Goal: Transaction & Acquisition: Purchase product/service

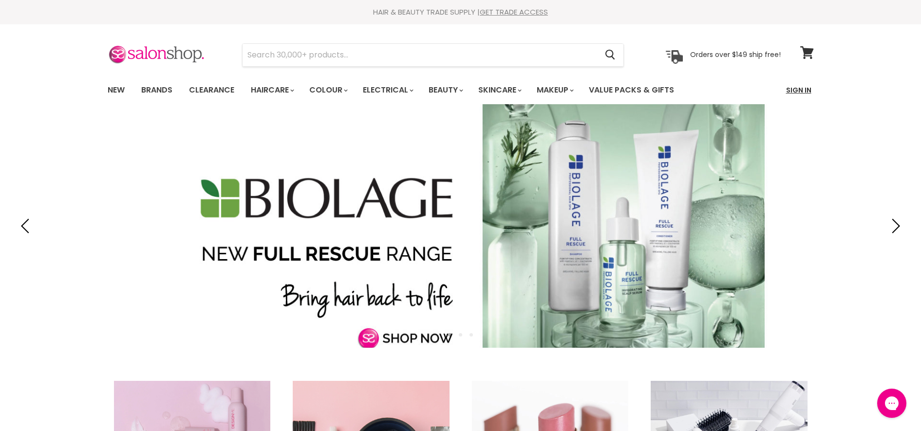
click at [793, 89] on link "Sign In" at bounding box center [798, 90] width 37 height 20
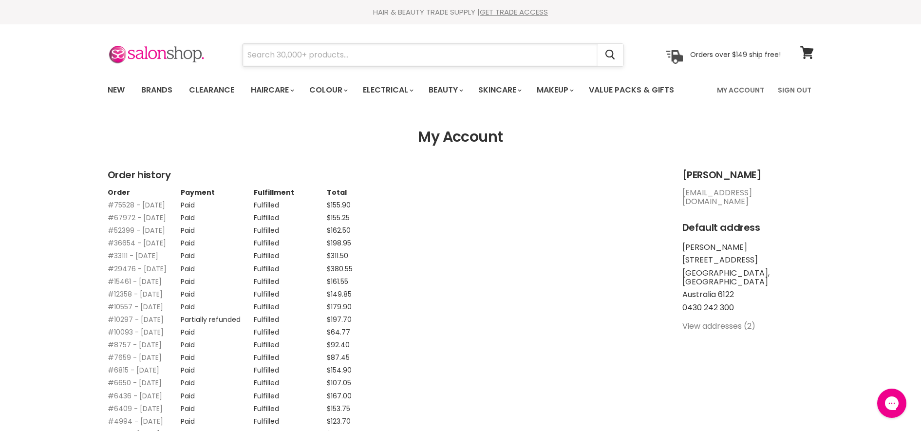
click at [293, 57] on input "Search" at bounding box center [420, 55] width 355 height 22
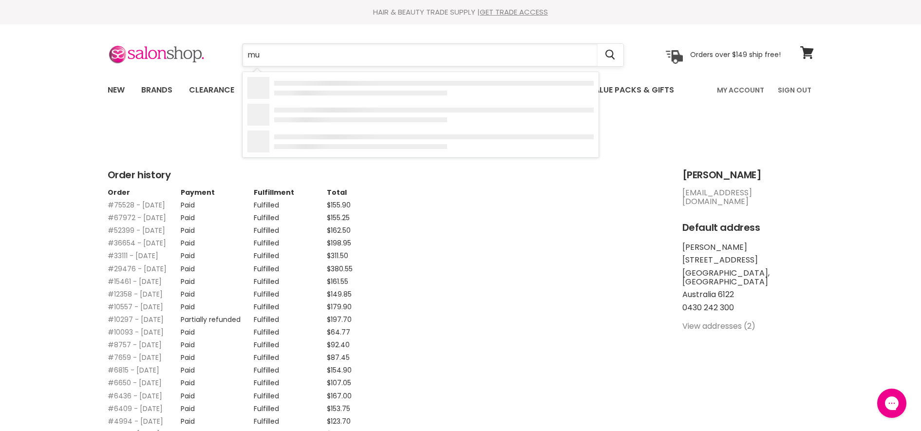
type input "muk"
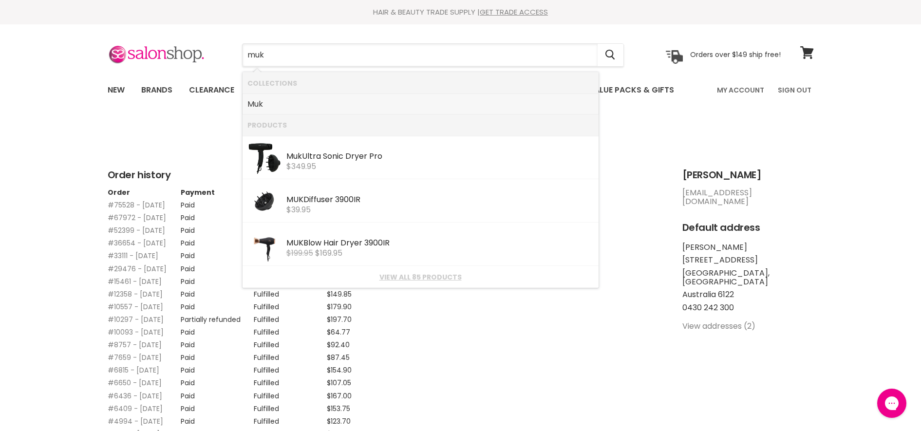
click at [282, 107] on link "Muk" at bounding box center [420, 104] width 346 height 16
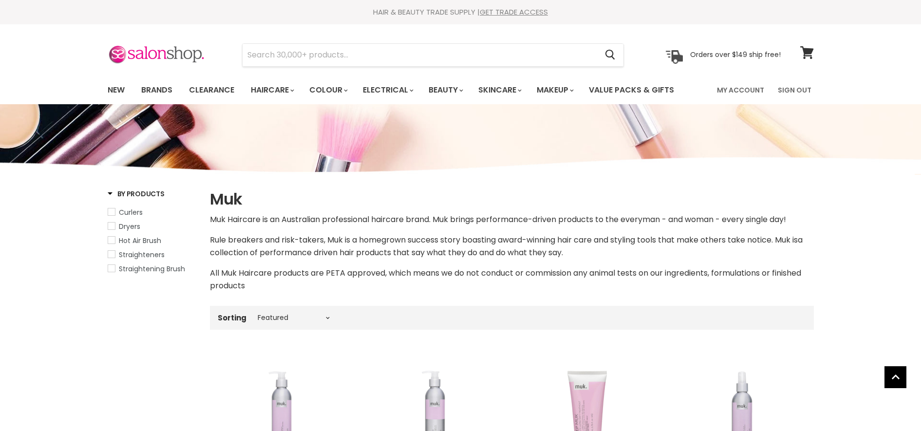
select select "manual"
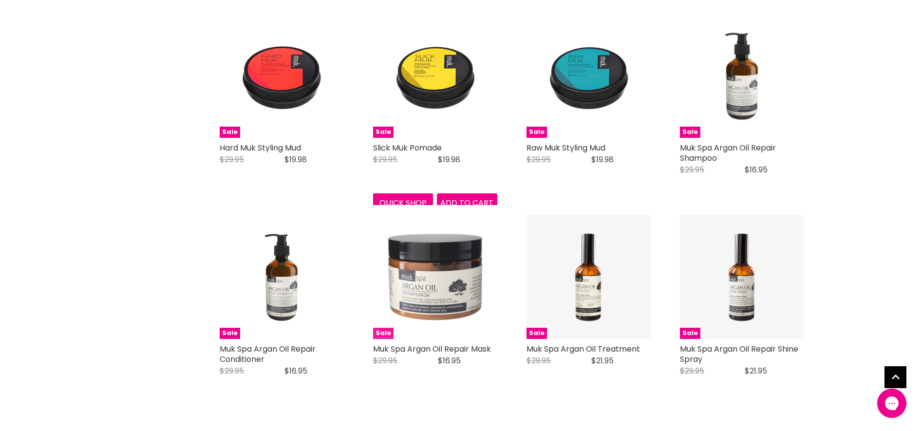
scroll to position [1948, 0]
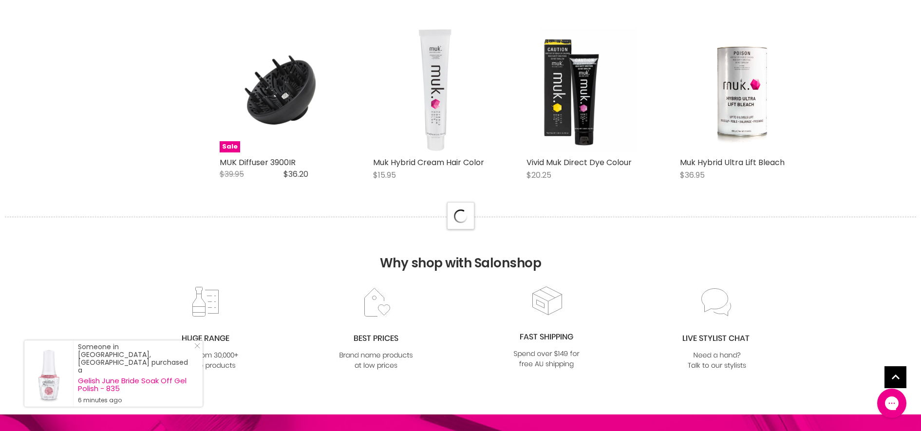
scroll to position [2496, 0]
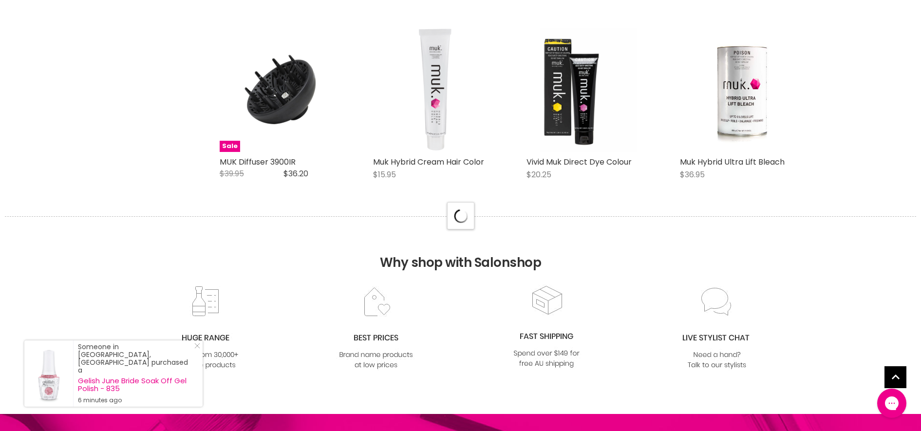
select select "manual"
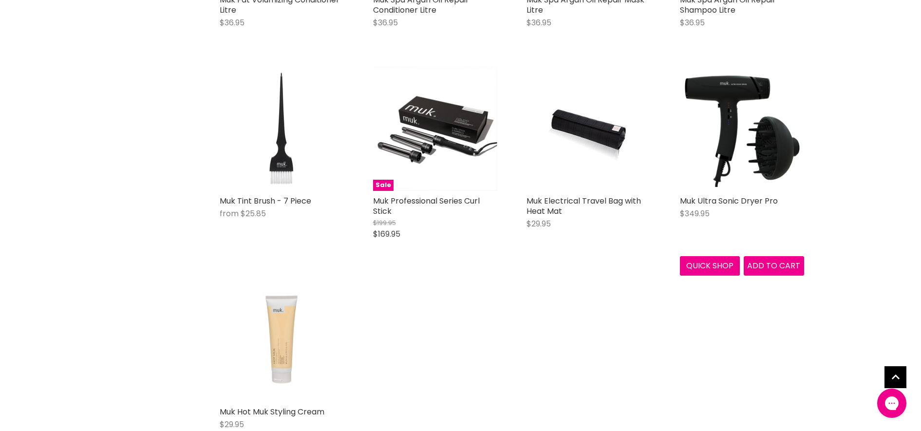
scroll to position [4445, 0]
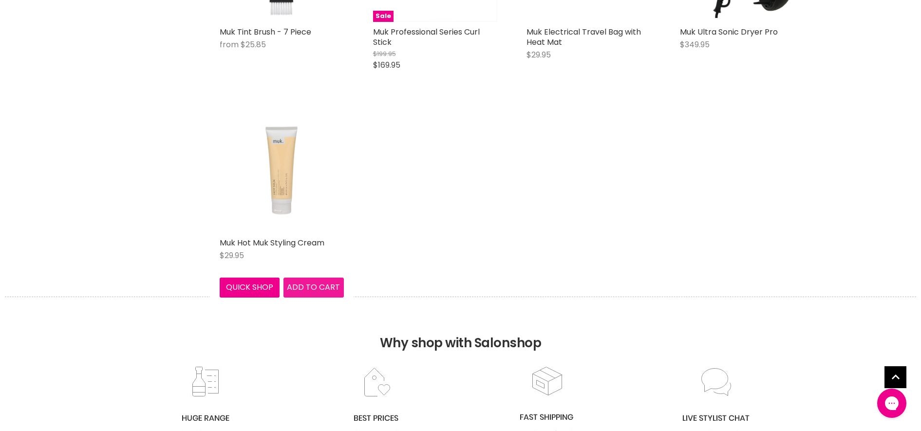
click at [332, 282] on span "Add to cart" at bounding box center [313, 287] width 53 height 11
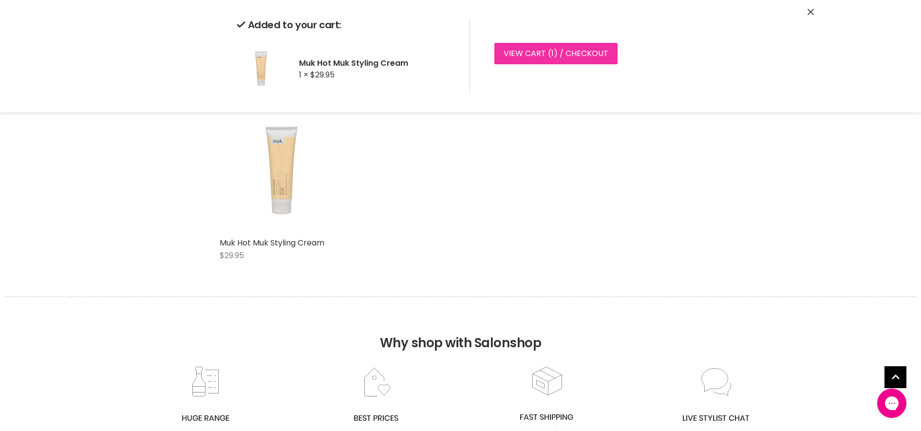
click at [576, 50] on link "View cart ( 1 ) / Checkout" at bounding box center [555, 53] width 123 height 21
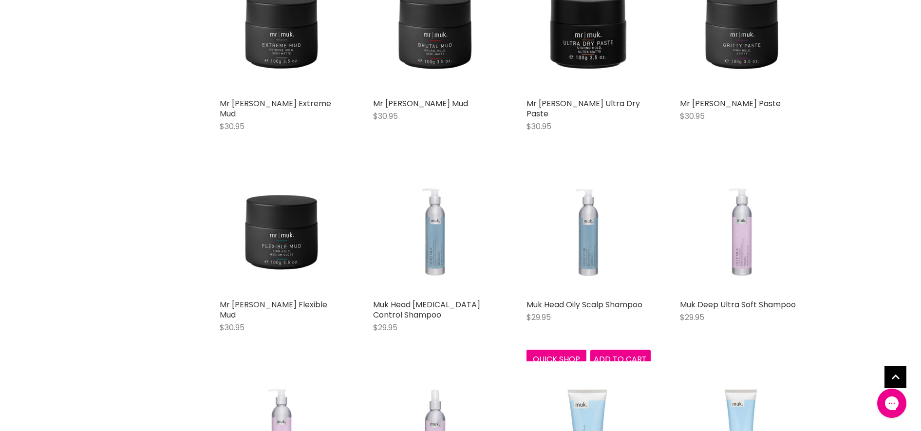
scroll to position [1279, 0]
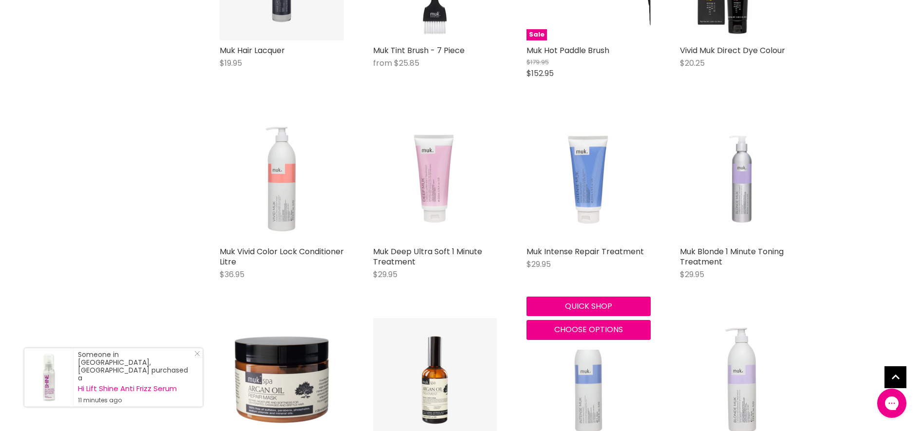
scroll to position [3166, 0]
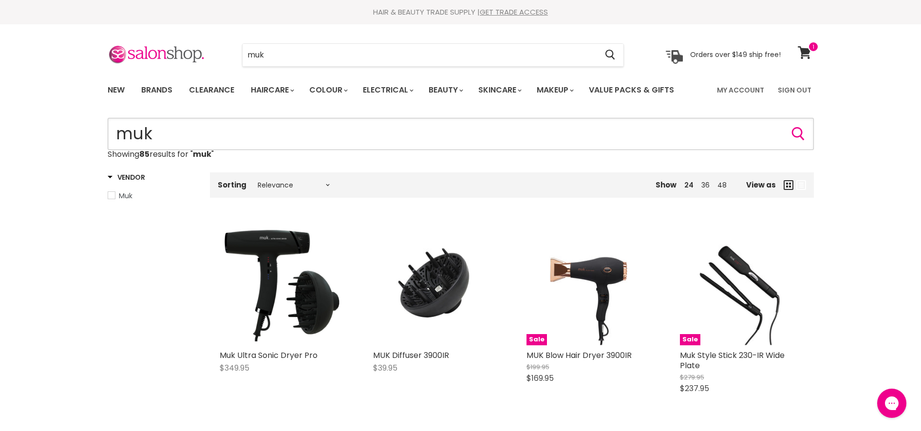
click at [406, 144] on input "muk" at bounding box center [461, 134] width 706 height 32
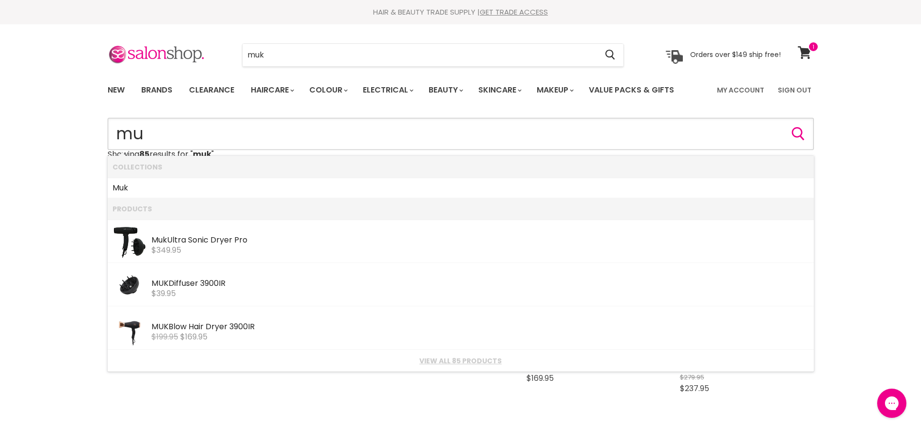
type input "m"
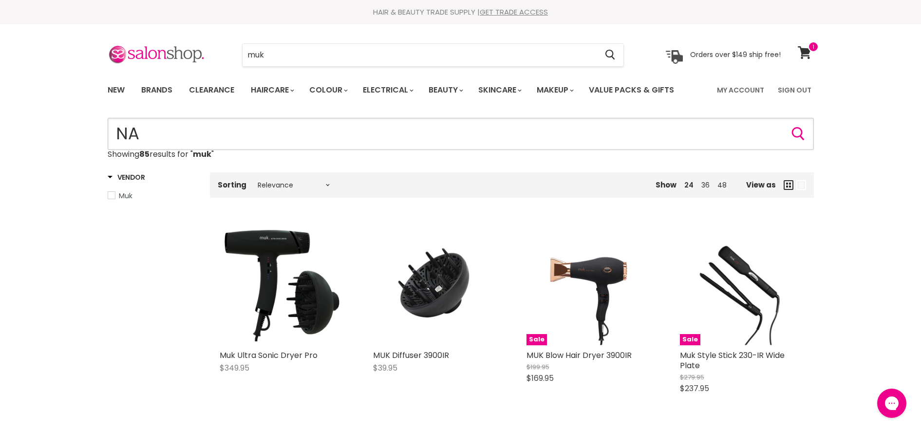
type input "NAK"
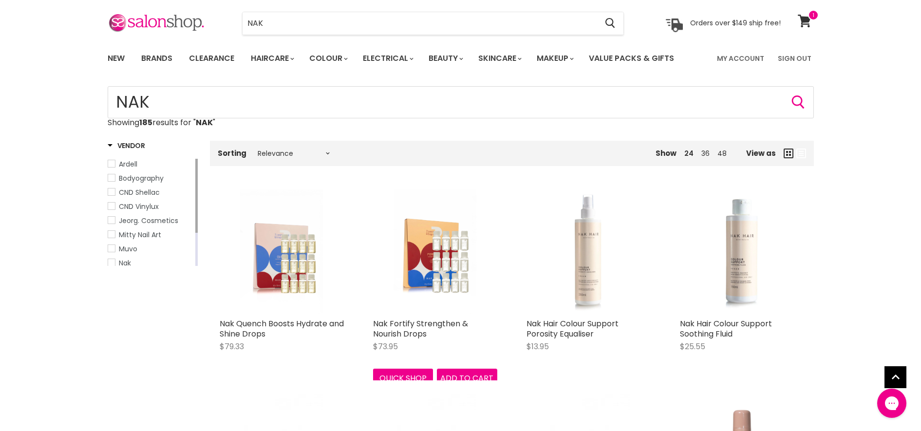
scroll to position [122, 0]
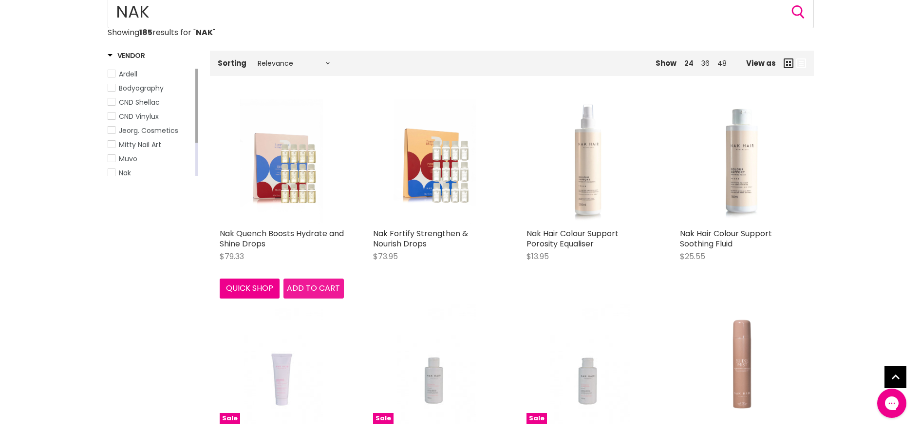
click at [302, 287] on span "Add to cart" at bounding box center [313, 288] width 53 height 11
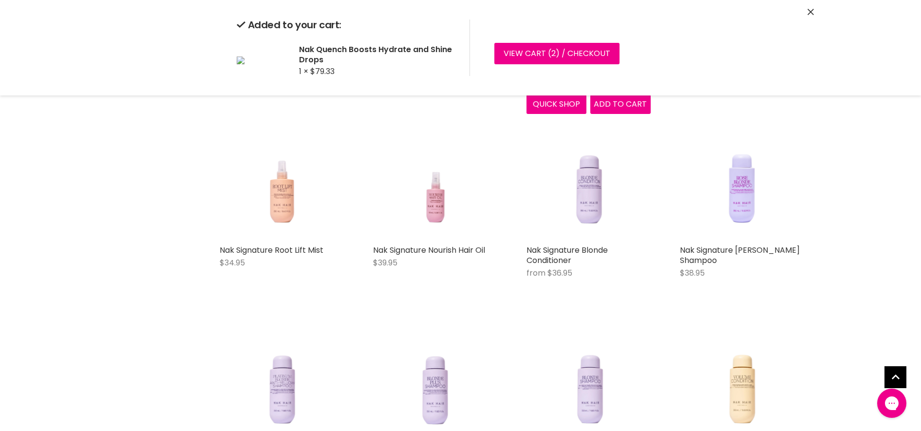
scroll to position [731, 0]
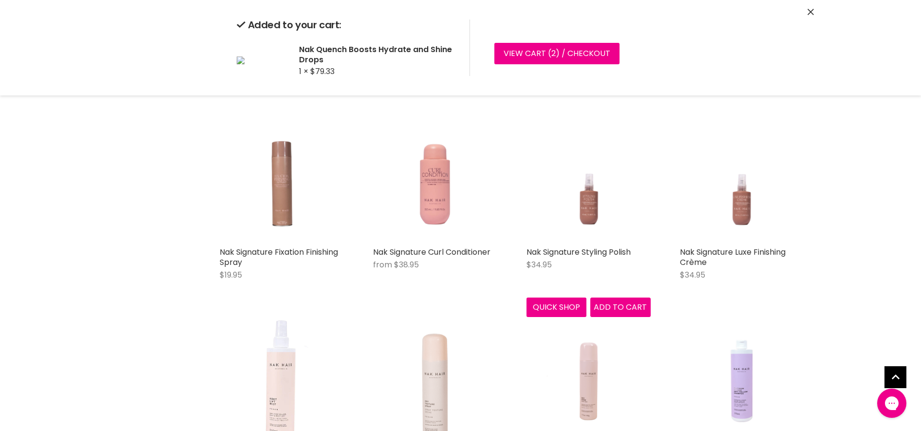
scroll to position [1948, 0]
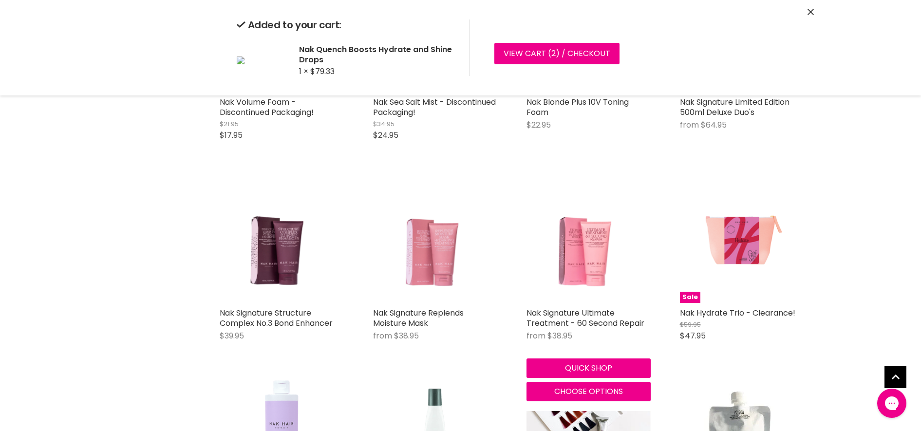
scroll to position [3166, 0]
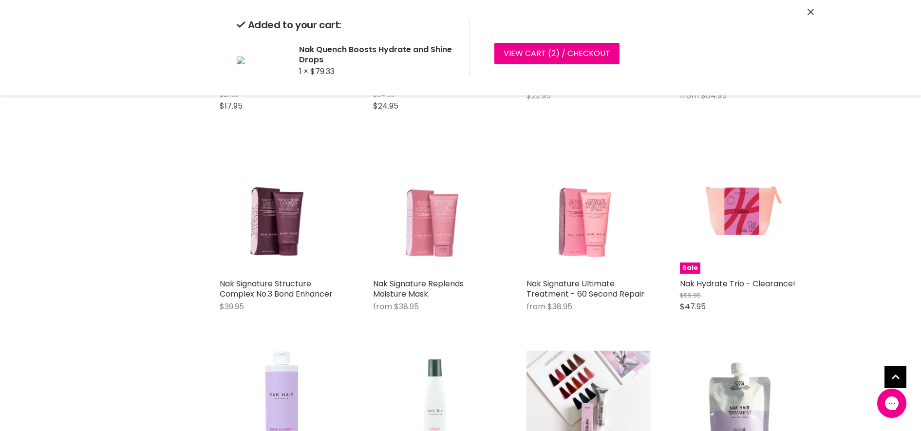
click at [601, 321] on div "Quick shop Choose options" at bounding box center [589, 297] width 128 height 47
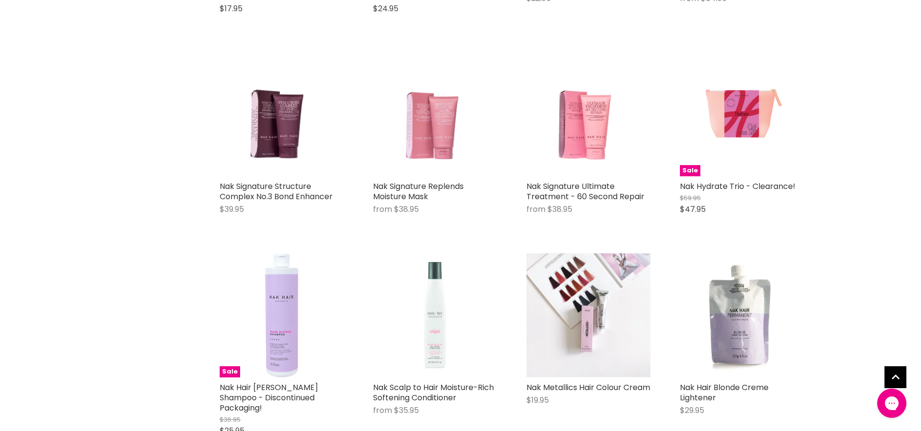
scroll to position [3288, 0]
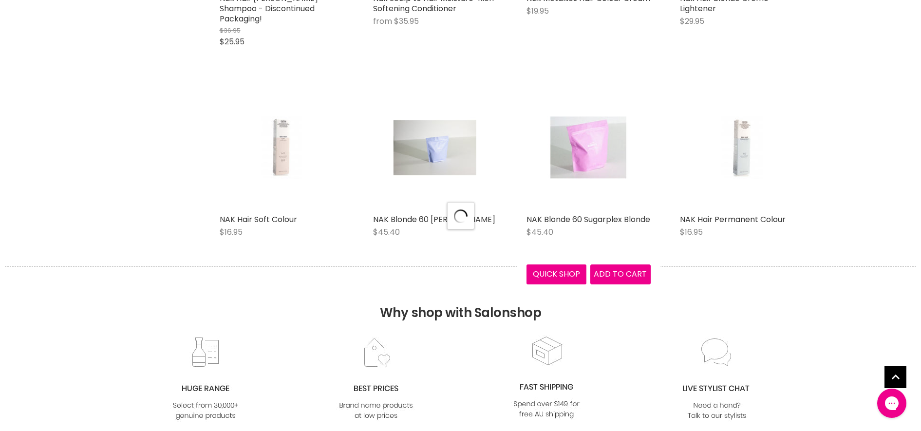
scroll to position [3653, 0]
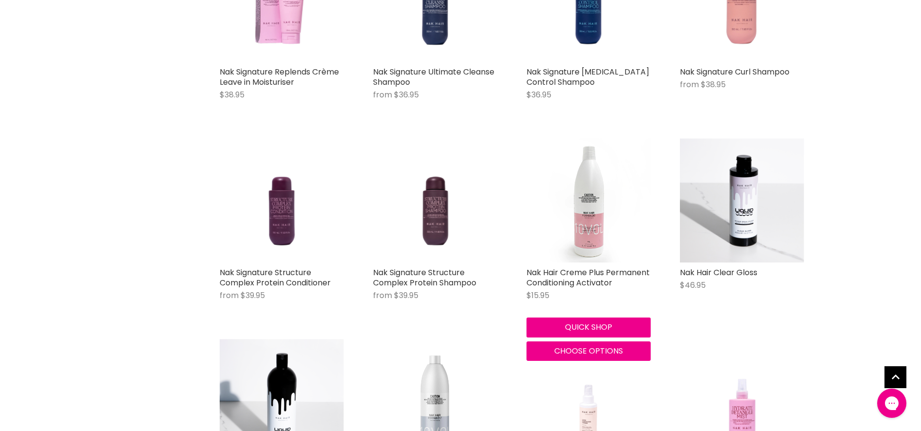
scroll to position [5845, 0]
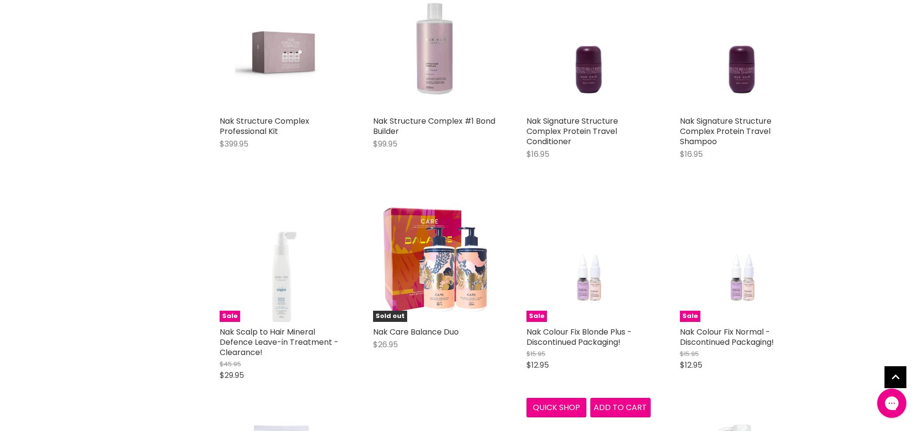
scroll to position [7124, 0]
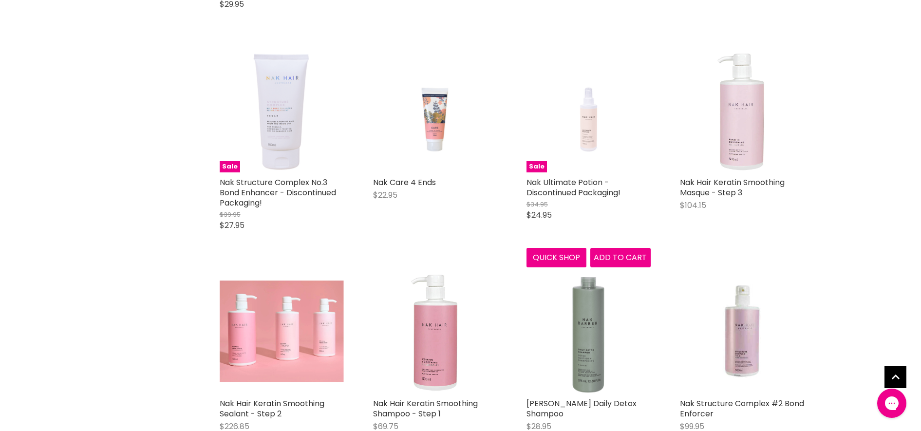
scroll to position [7611, 0]
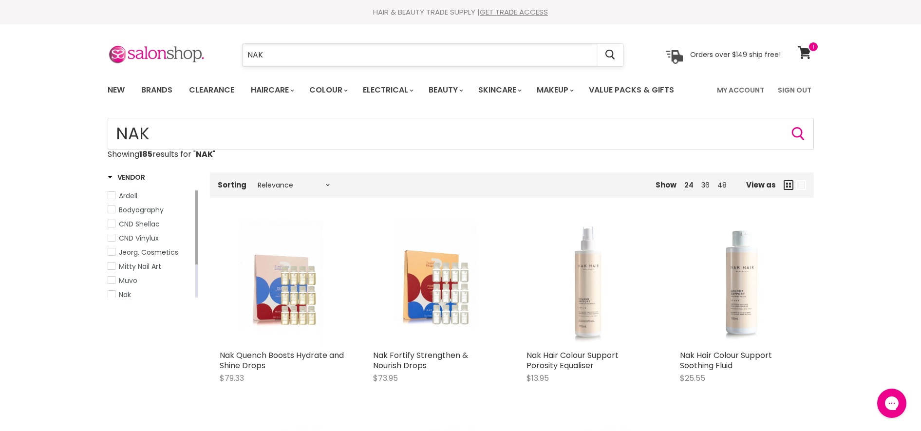
click at [298, 50] on input "NAK" at bounding box center [420, 55] width 355 height 22
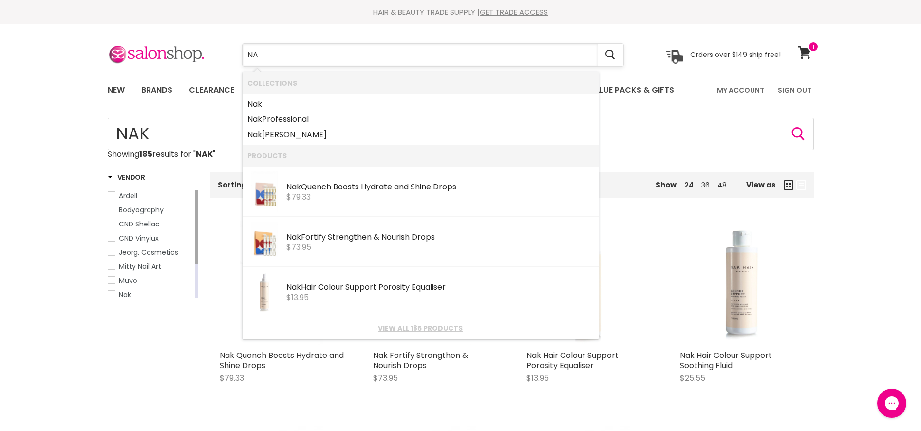
type input "N"
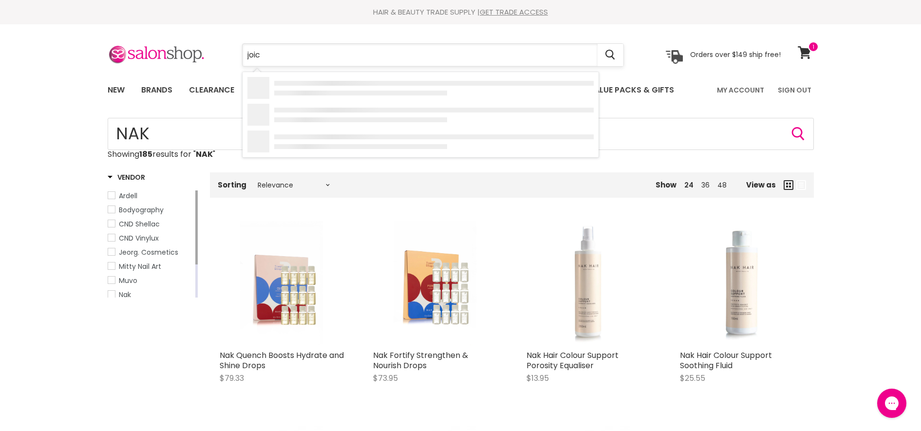
type input "joico"
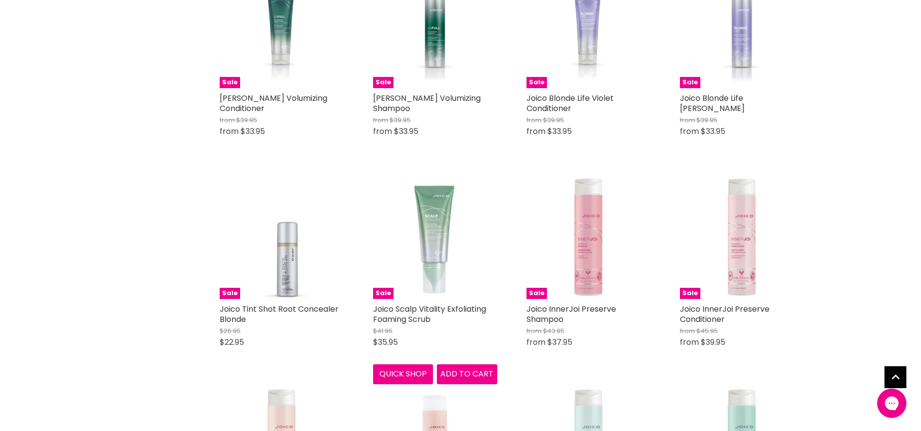
scroll to position [670, 0]
click at [489, 377] on span "Add to cart" at bounding box center [466, 373] width 53 height 11
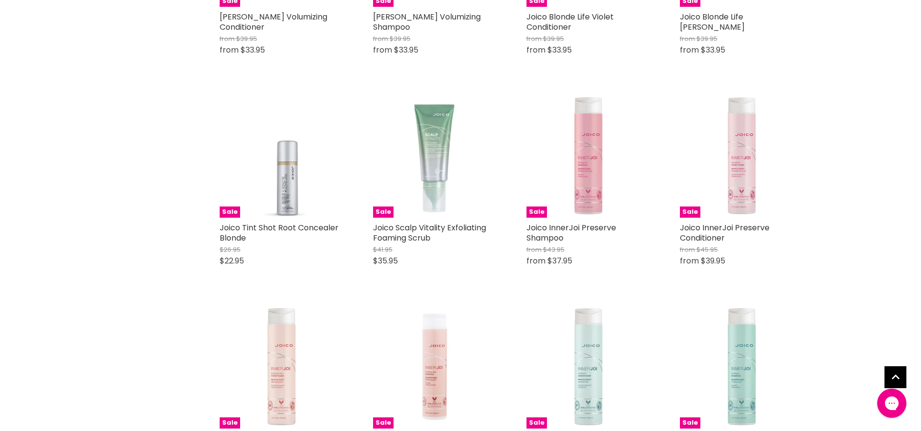
scroll to position [913, 0]
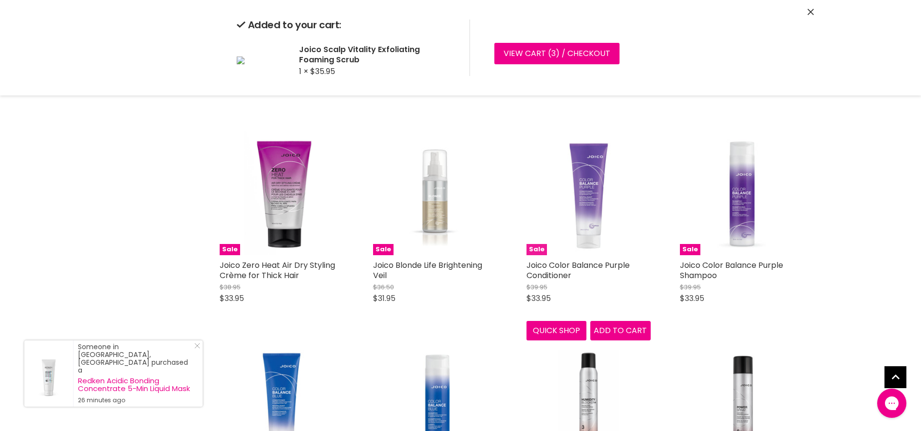
scroll to position [2192, 0]
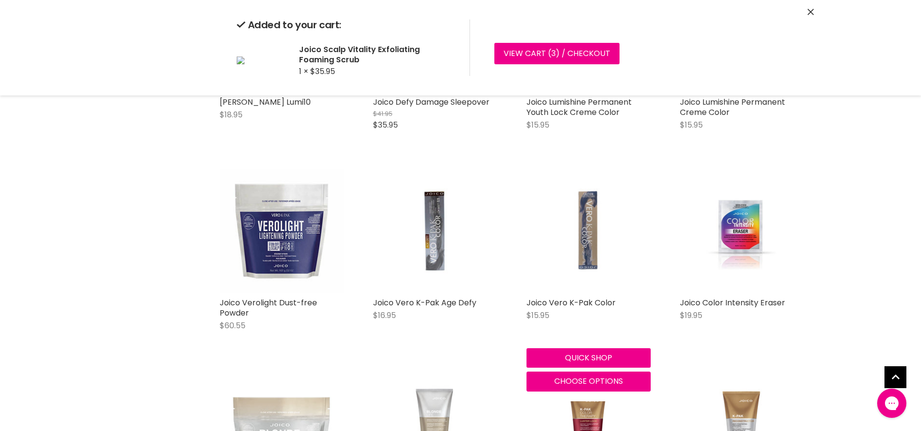
scroll to position [3410, 0]
click at [590, 250] on img "Main content" at bounding box center [588, 230] width 83 height 124
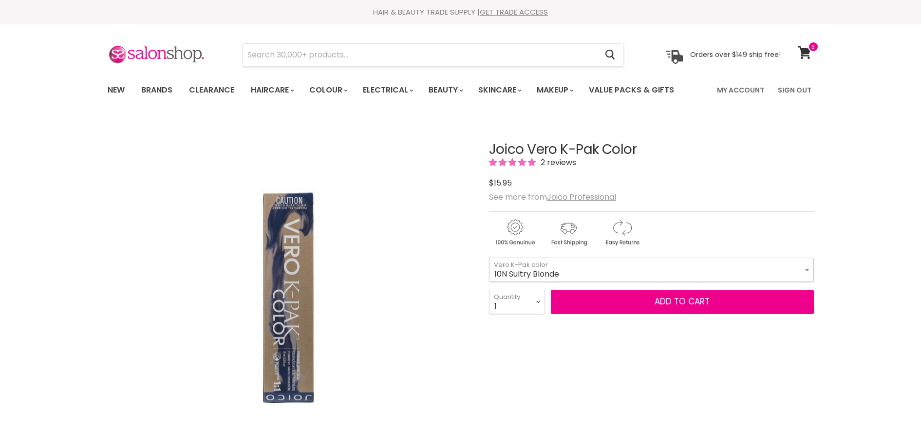
click at [593, 271] on select "10N Sultry Blonde 9N Blonde 8N Med Blonde 7N Drk Blonde 6N Light Brown 5N Med B…" at bounding box center [651, 270] width 325 height 24
click at [489, 258] on select "10N Sultry Blonde 9N Blonde 8N Med Blonde 7N Drk Blonde 6N Light Brown 5N Med B…" at bounding box center [651, 270] width 325 height 24
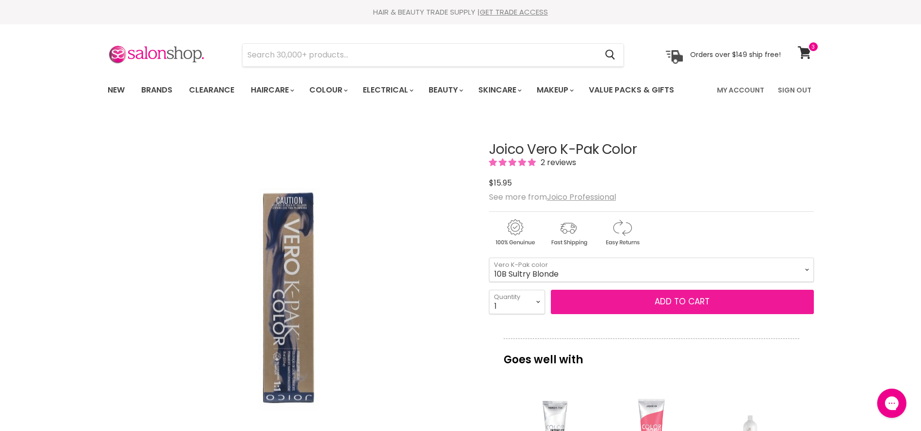
click at [616, 298] on button "Add to cart" at bounding box center [682, 302] width 263 height 24
click at [634, 306] on button "Add to cart" at bounding box center [682, 302] width 263 height 24
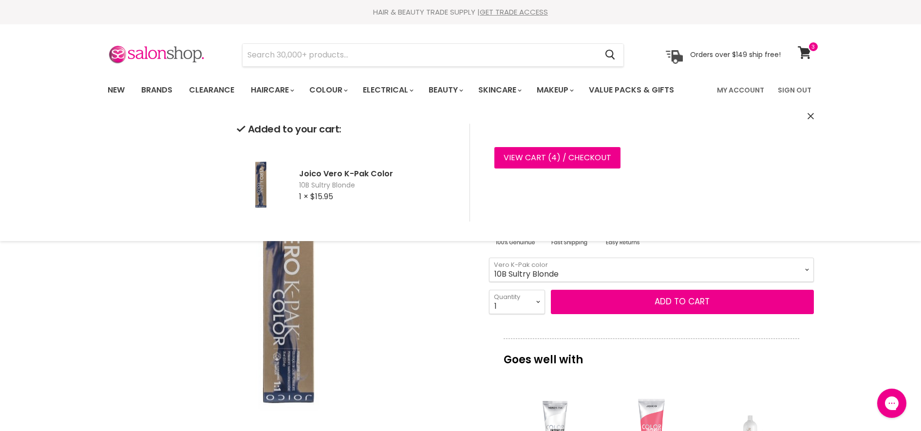
click at [513, 264] on select "10N Sultry Blonde 9N Blonde 8N Med Blonde 7N Drk Blonde 6N Light Brown 5N Med B…" at bounding box center [651, 270] width 325 height 24
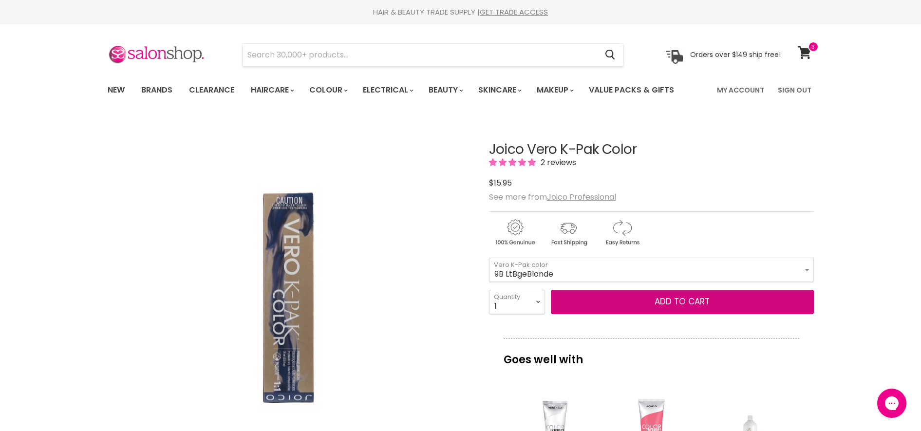
click at [489, 258] on select "10N Sultry Blonde 9N Blonde 8N Med Blonde 7N Drk Blonde 6N Light Brown 5N Med B…" at bounding box center [651, 270] width 325 height 24
select select "9B LtBgeBlonde"
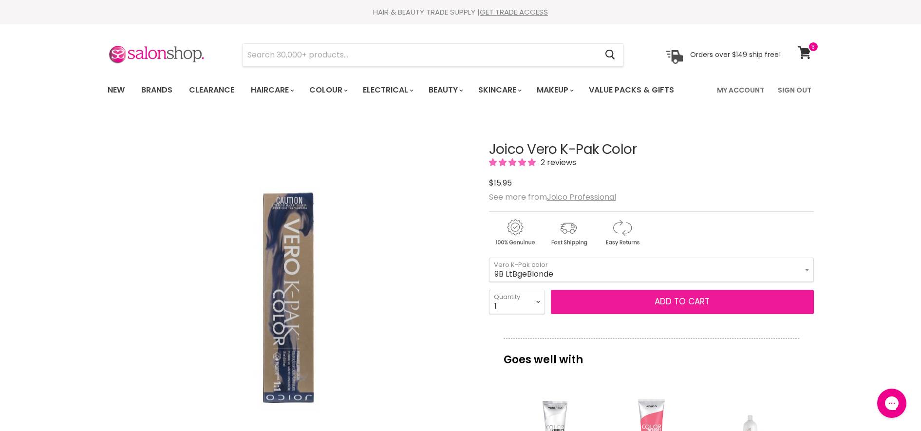
click at [600, 304] on button "Add to cart" at bounding box center [682, 302] width 263 height 24
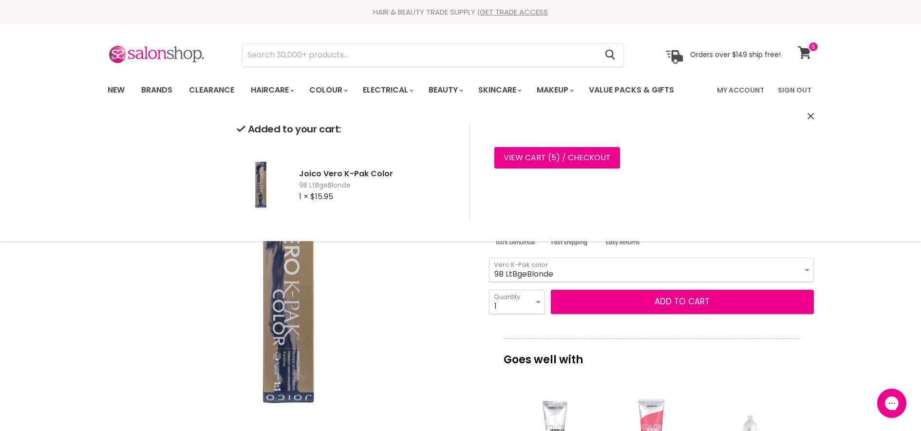
click at [807, 47] on icon at bounding box center [805, 52] width 14 height 13
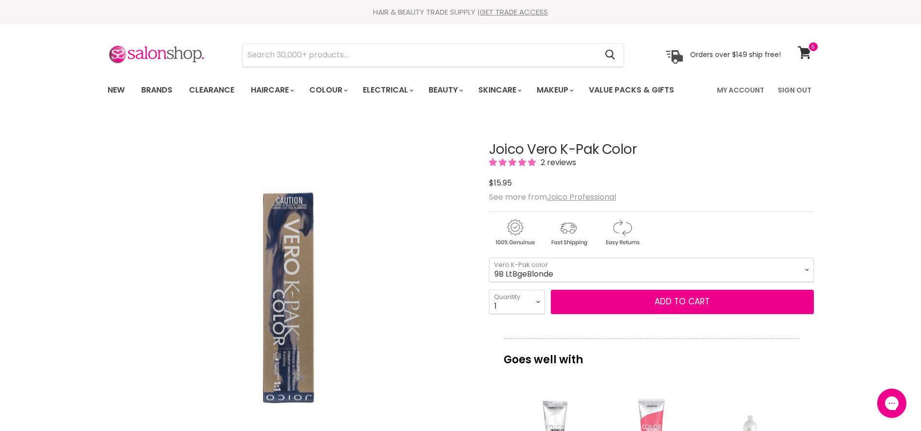
click at [434, 393] on div "Click or scroll to zoom Tap or pinch to zoom" at bounding box center [290, 300] width 364 height 364
click at [560, 273] on select "10N Sultry Blonde 9N Blonde 8N Med Blonde 7N Drk Blonde 6N Light Brown 5N Med B…" at bounding box center [651, 270] width 325 height 24
click at [489, 258] on select "10N Sultry Blonde 9N Blonde 8N Med Blonde 7N Drk Blonde 6N Light Brown 5N Med B…" at bounding box center [651, 270] width 325 height 24
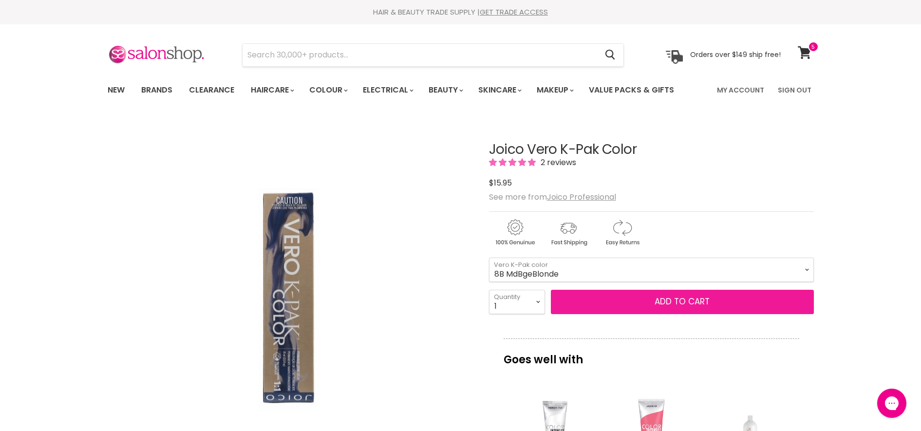
click at [590, 302] on button "Add to cart" at bounding box center [682, 302] width 263 height 24
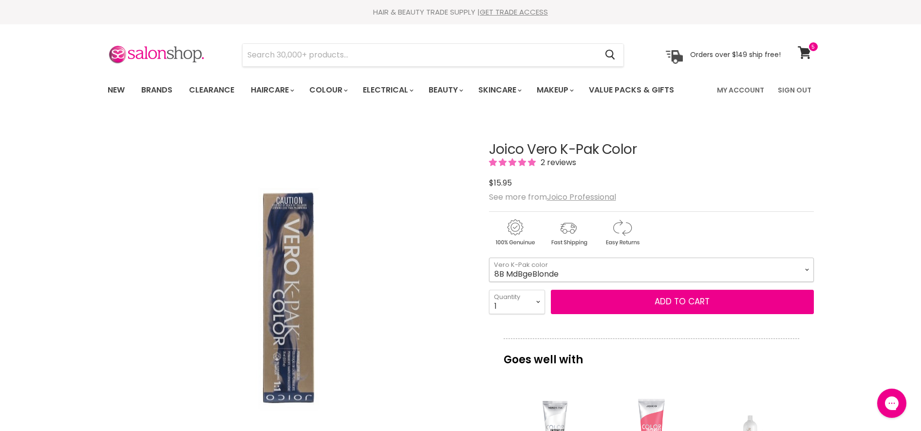
click at [601, 258] on select "10N Sultry Blonde 9N Blonde 8N Med Blonde 7N Drk Blonde 6N Light Brown 5N Med B…" at bounding box center [651, 270] width 325 height 24
click at [489, 258] on select "10N Sultry Blonde 9N Blonde 8N Med Blonde 7N Drk Blonde 6N Light Brown 5N Med B…" at bounding box center [651, 270] width 325 height 24
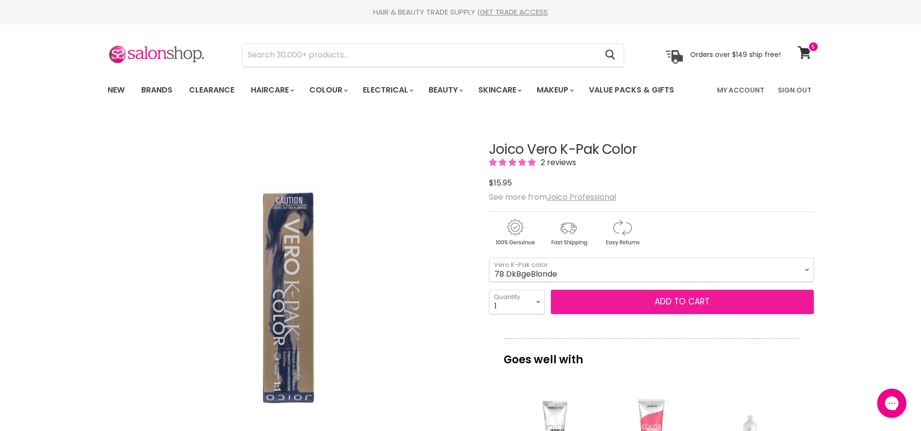
click at [628, 301] on button "Add to cart" at bounding box center [682, 302] width 263 height 24
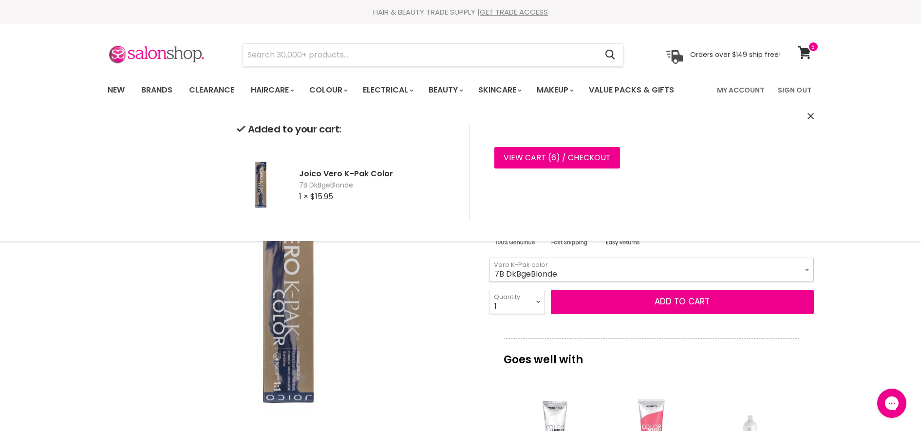
click at [581, 267] on select "10N Sultry Blonde 9N Blonde 8N Med Blonde 7N Drk Blonde 6N Light Brown 5N Med B…" at bounding box center [651, 270] width 325 height 24
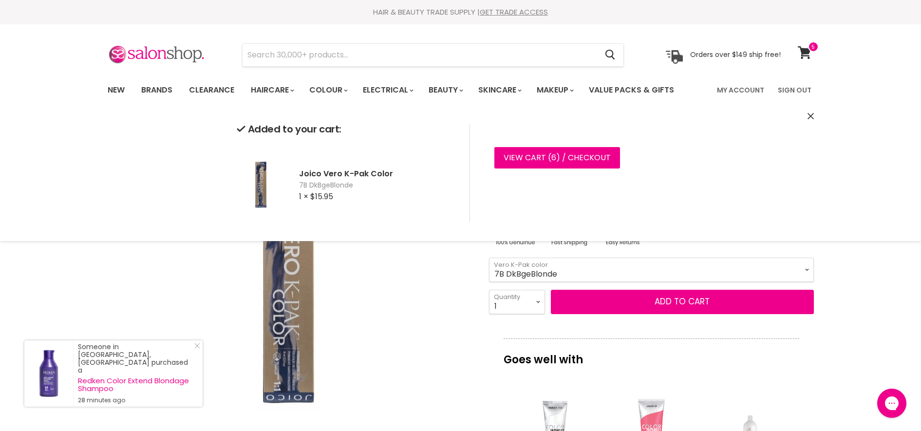
click at [580, 264] on select "10N Sultry Blonde 9N Blonde 8N Med Blonde 7N Drk Blonde 6N Light Brown 5N Med B…" at bounding box center [651, 270] width 325 height 24
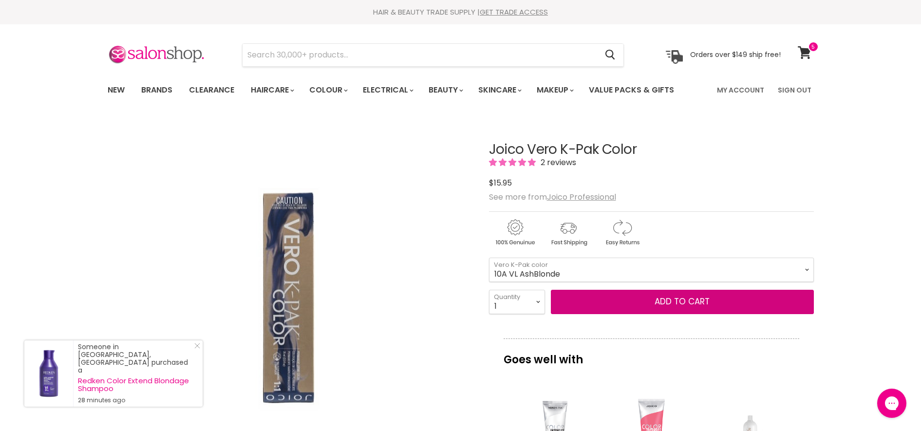
click at [489, 258] on select "10N Sultry Blonde 9N Blonde 8N Med Blonde 7N Drk Blonde 6N Light Brown 5N Med B…" at bounding box center [651, 270] width 325 height 24
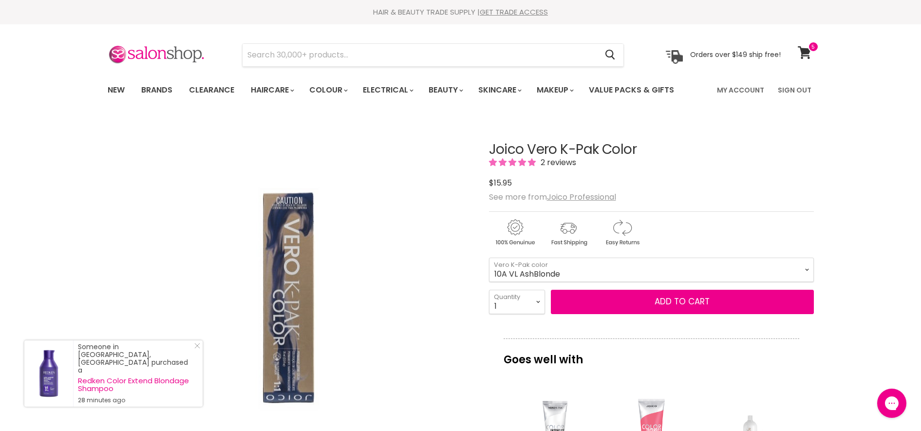
click at [633, 318] on div "Joico Vero K-Pak Color 2 reviews $15.95 $15.95 See more from Joico Professional…" at bounding box center [651, 419] width 325 height 602
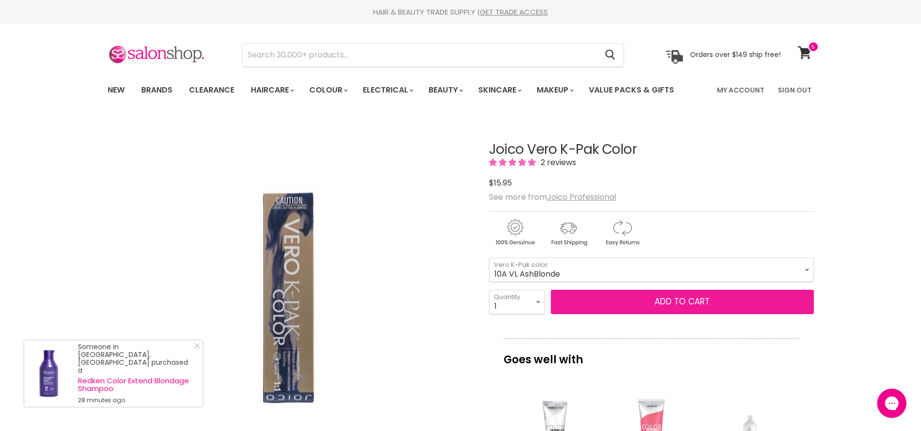
click at [630, 307] on button "Add to cart" at bounding box center [682, 302] width 263 height 24
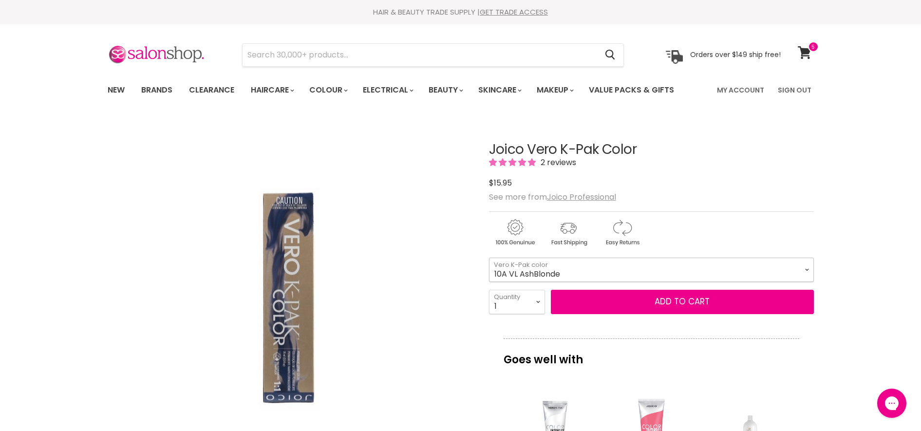
click at [597, 268] on select "10N Sultry Blonde 9N Blonde 8N Med Blonde 7N Drk Blonde 6N Light Brown 5N Med B…" at bounding box center [651, 270] width 325 height 24
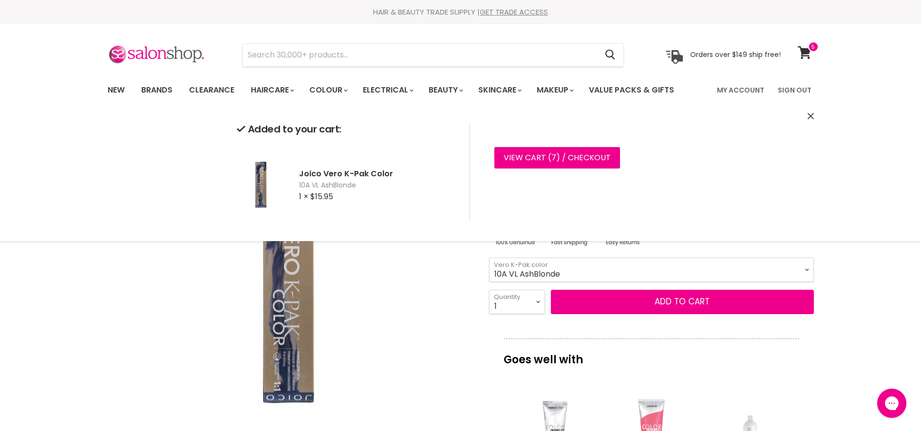
click at [582, 275] on select "10N Sultry Blonde 9N Blonde 8N Med Blonde 7N Drk Blonde 6N Light Brown 5N Med B…" at bounding box center [651, 270] width 325 height 24
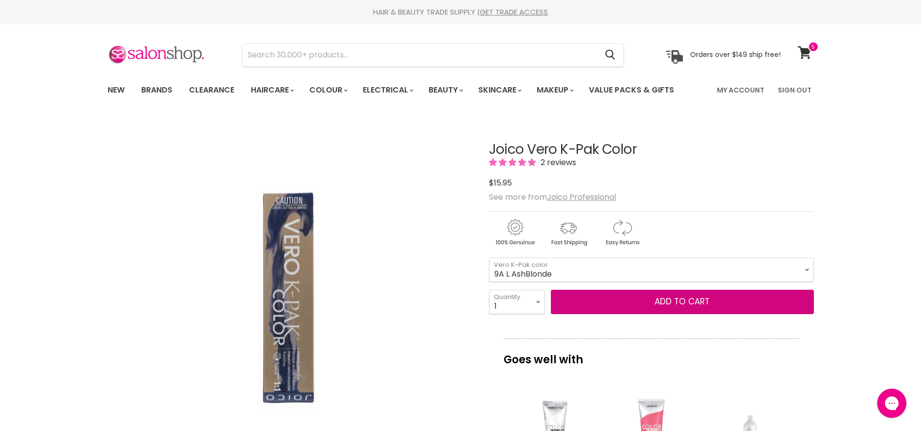
click at [489, 258] on select "10N Sultry Blonde 9N Blonde 8N Med Blonde 7N Drk Blonde 6N Light Brown 5N Med B…" at bounding box center [651, 270] width 325 height 24
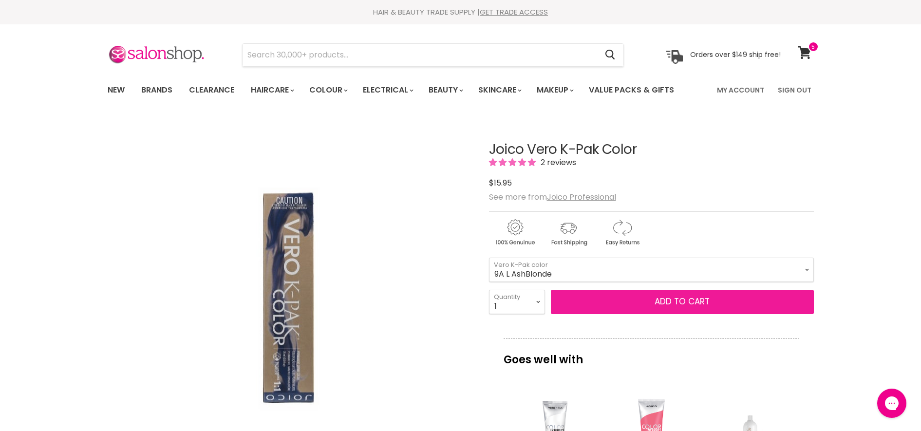
click at [592, 303] on button "Add to cart" at bounding box center [682, 302] width 263 height 24
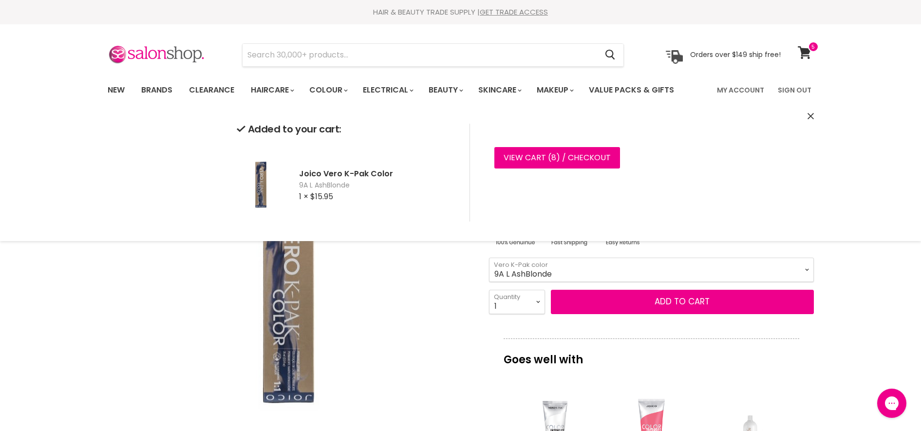
click at [556, 259] on select "10N Sultry Blonde 9N Blonde 8N Med Blonde 7N Drk Blonde 6N Light Brown 5N Med B…" at bounding box center [651, 270] width 325 height 24
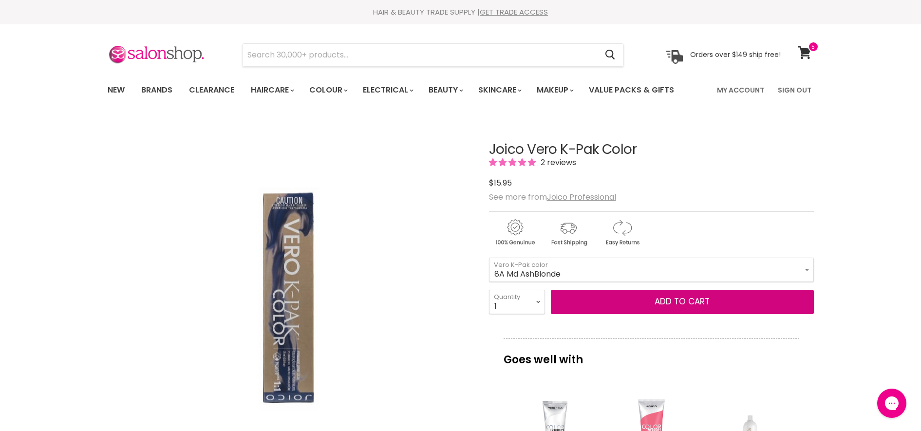
click at [489, 258] on select "10N Sultry Blonde 9N Blonde 8N Med Blonde 7N Drk Blonde 6N Light Brown 5N Med B…" at bounding box center [651, 270] width 325 height 24
select select "8A Md AshBlonde"
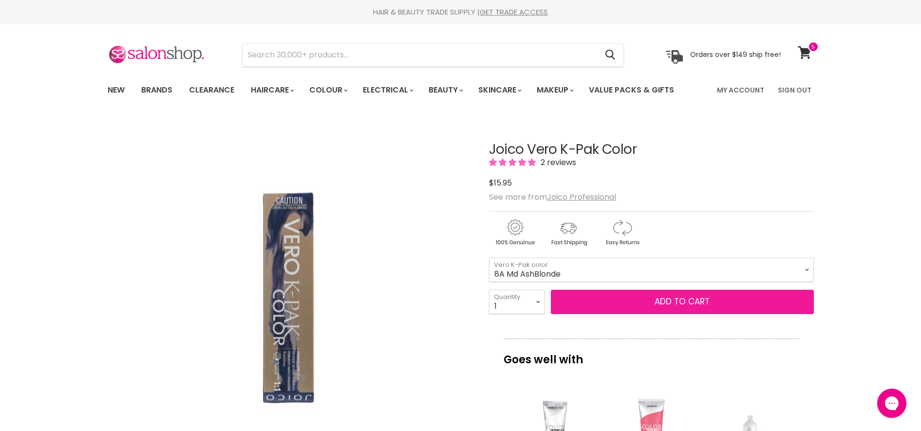
click at [588, 302] on button "Add to cart" at bounding box center [682, 302] width 263 height 24
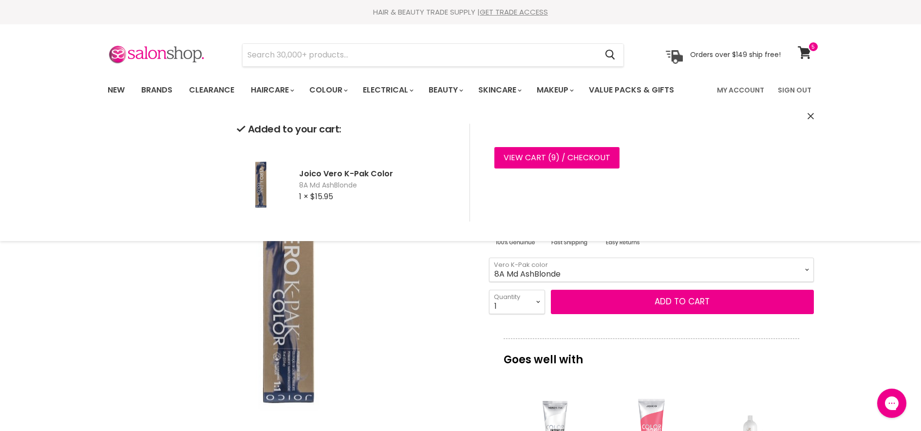
click at [543, 270] on select "10N Sultry Blonde 9N Blonde 8N Med Blonde 7N Drk Blonde 6N Light Brown 5N Med B…" at bounding box center [651, 270] width 325 height 24
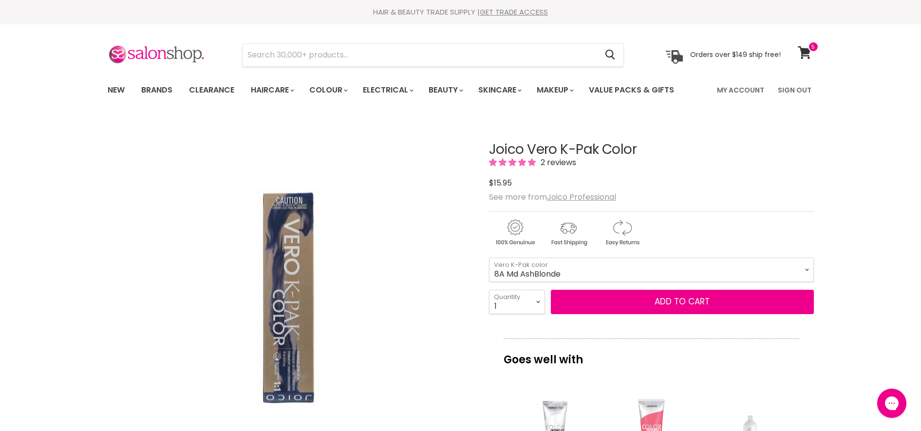
click at [459, 259] on div "Click or scroll to zoom Tap or pinch to zoom" at bounding box center [290, 300] width 364 height 364
click at [802, 43] on link "View cart" at bounding box center [806, 52] width 26 height 22
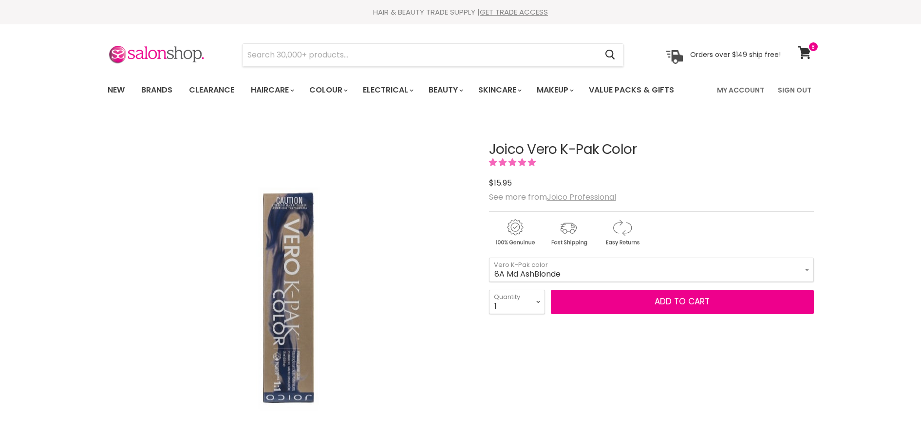
select select "8A Md AshBlonde"
click at [805, 49] on icon at bounding box center [804, 52] width 13 height 13
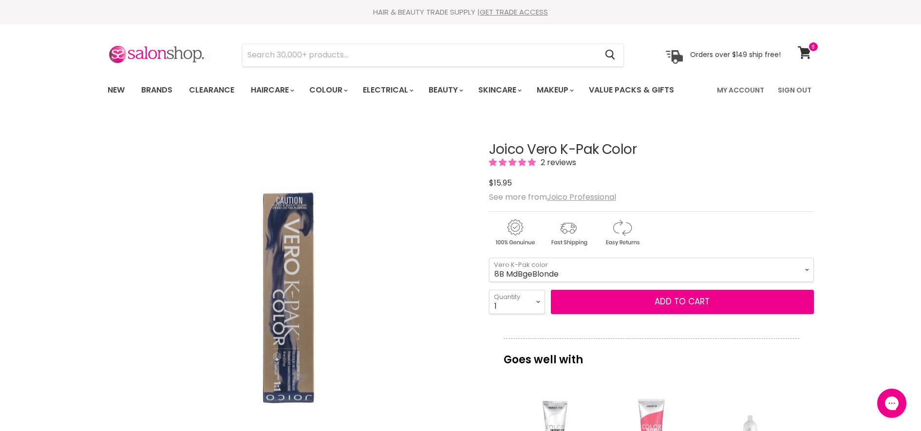
click at [489, 258] on select "10N Sultry Blonde 9N Blonde 8N Med Blonde 7N Drk Blonde 6N Light Brown 5N Med B…" at bounding box center [651, 270] width 325 height 24
select select "8B MdBgeBlonde"
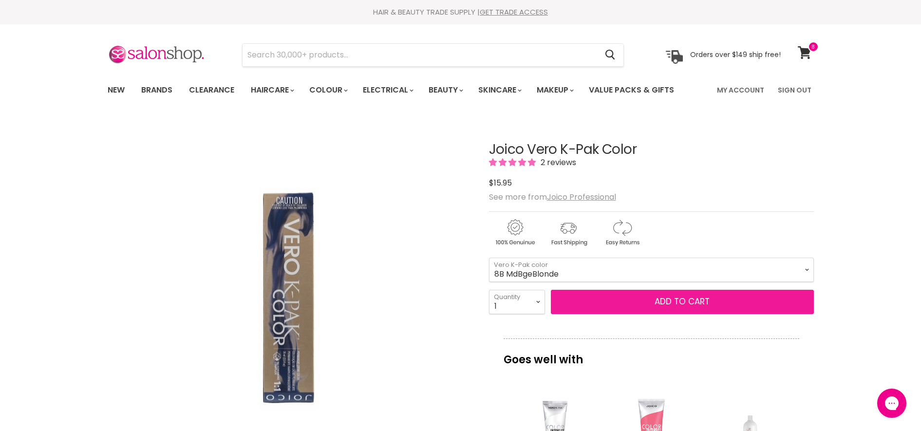
click at [615, 304] on button "Add to cart" at bounding box center [682, 302] width 263 height 24
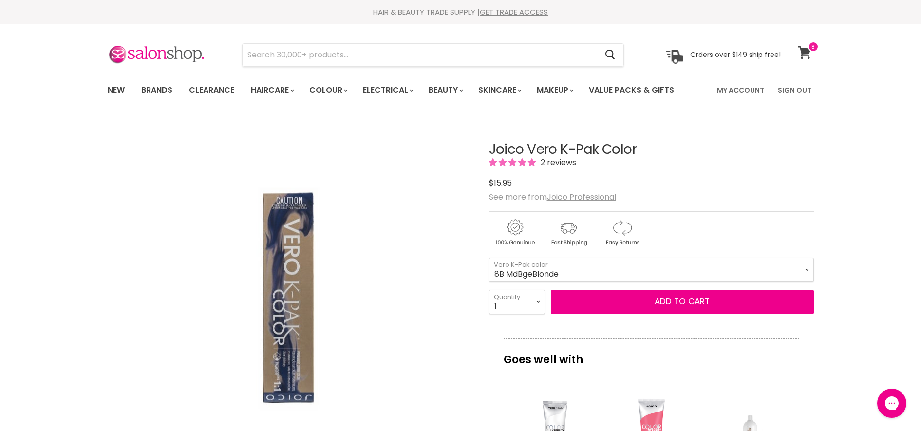
click at [811, 54] on icon at bounding box center [805, 52] width 14 height 13
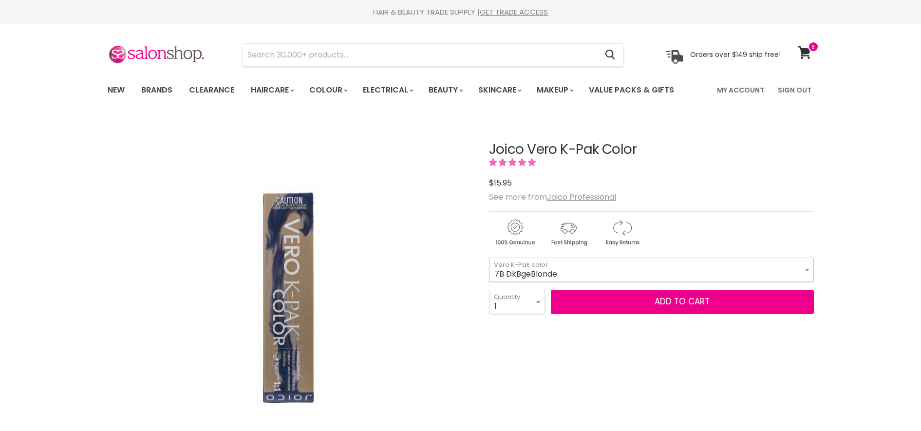
click at [675, 275] on select "10N Sultry Blonde 9N Blonde 8N Med Blonde 7N Drk Blonde 6N Light Brown 5N Med B…" at bounding box center [651, 270] width 325 height 24
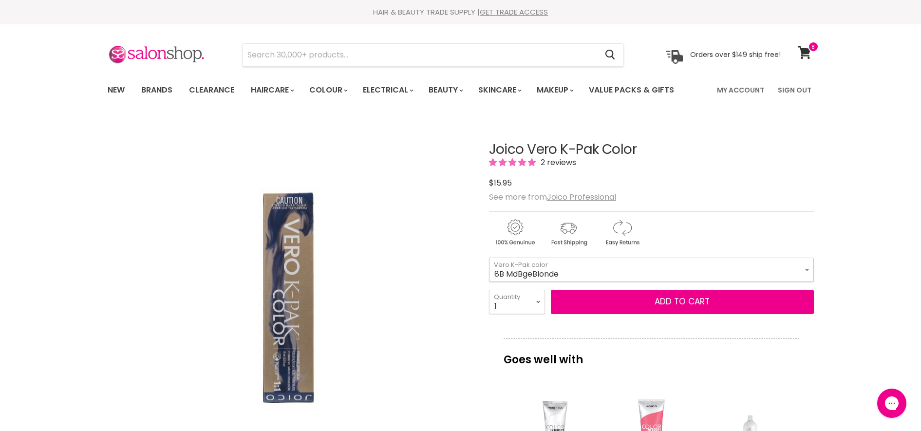
click at [489, 258] on select "10N Sultry Blonde 9N Blonde 8N Med Blonde 7N Drk Blonde 6N Light Brown 5N Med B…" at bounding box center [651, 270] width 325 height 24
select select "8B MdBgeBlonde"
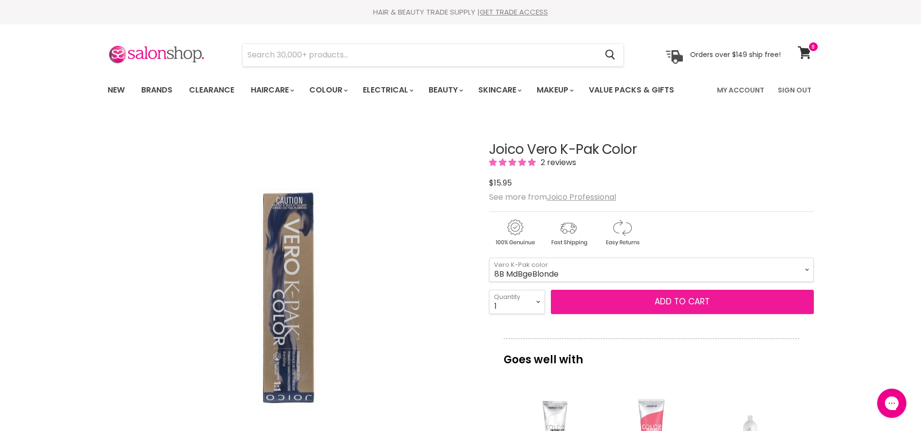
click at [590, 306] on button "Add to cart" at bounding box center [682, 302] width 263 height 24
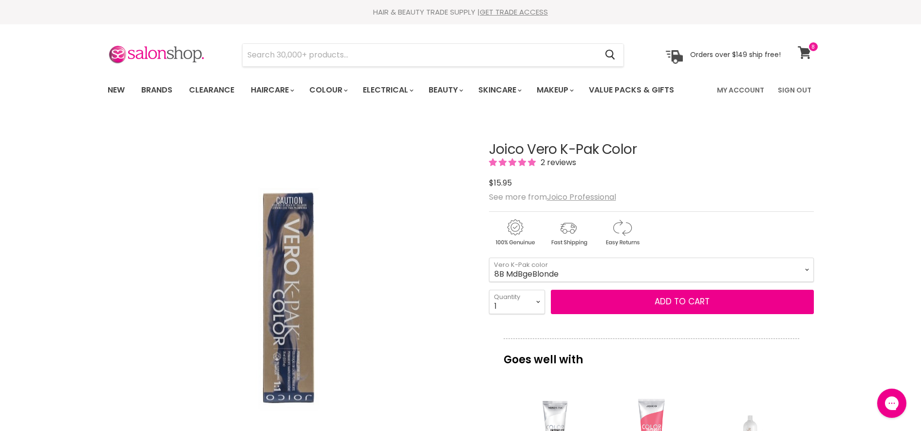
click at [800, 51] on icon at bounding box center [805, 52] width 14 height 13
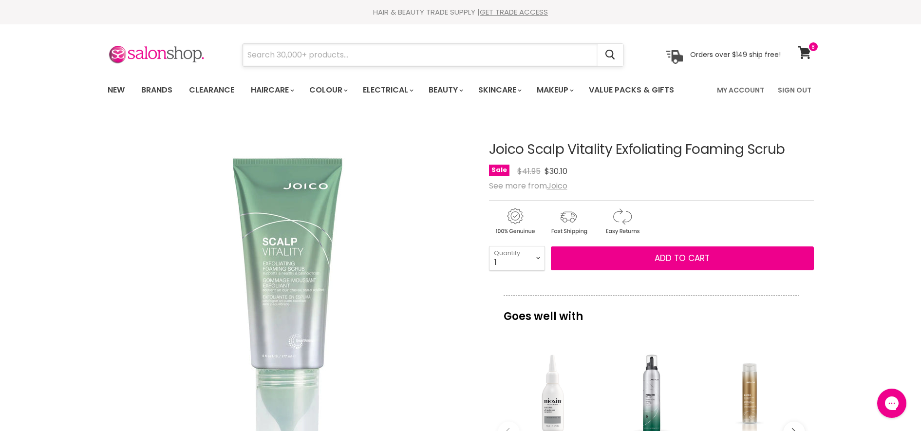
click at [365, 52] on input "Search" at bounding box center [420, 55] width 355 height 22
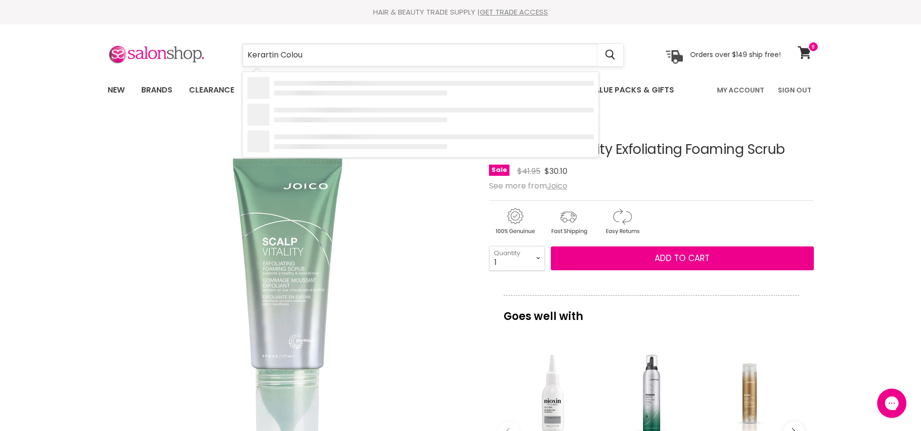
type input "Kerartin Colour"
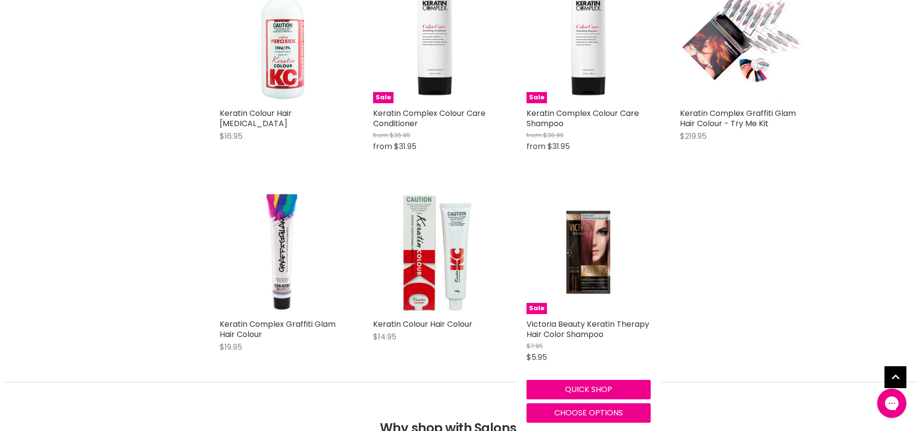
scroll to position [244, 0]
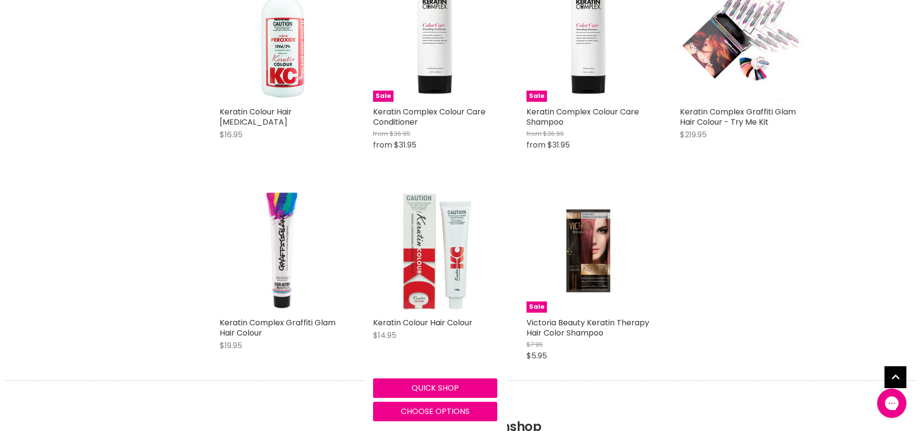
click at [418, 296] on img "Main content" at bounding box center [435, 251] width 124 height 124
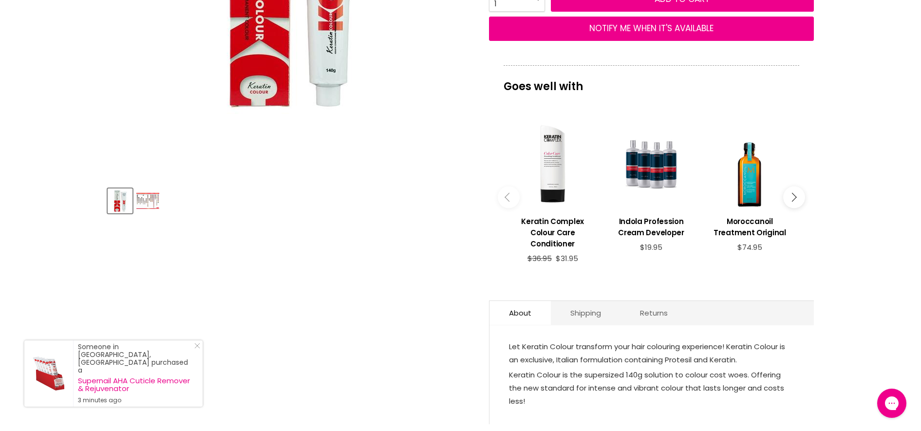
scroll to position [304, 0]
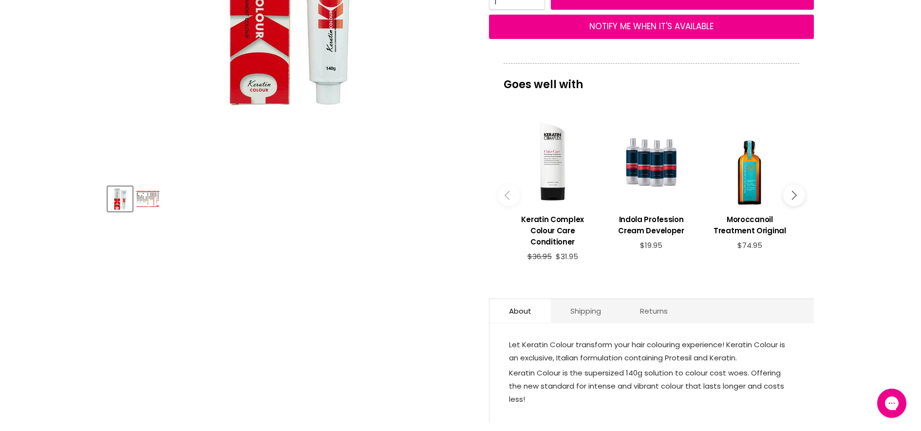
click at [796, 196] on button "Main content" at bounding box center [794, 195] width 22 height 22
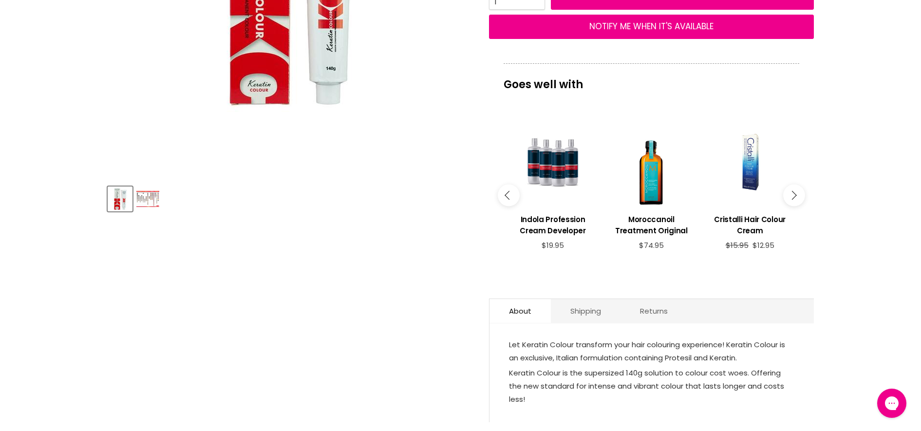
click at [796, 196] on button "Main content" at bounding box center [794, 195] width 22 height 22
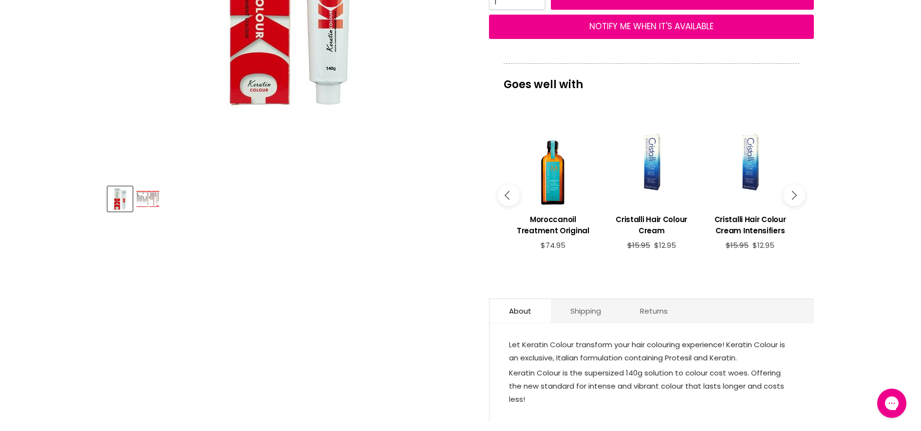
click at [796, 196] on button "Main content" at bounding box center [794, 195] width 22 height 22
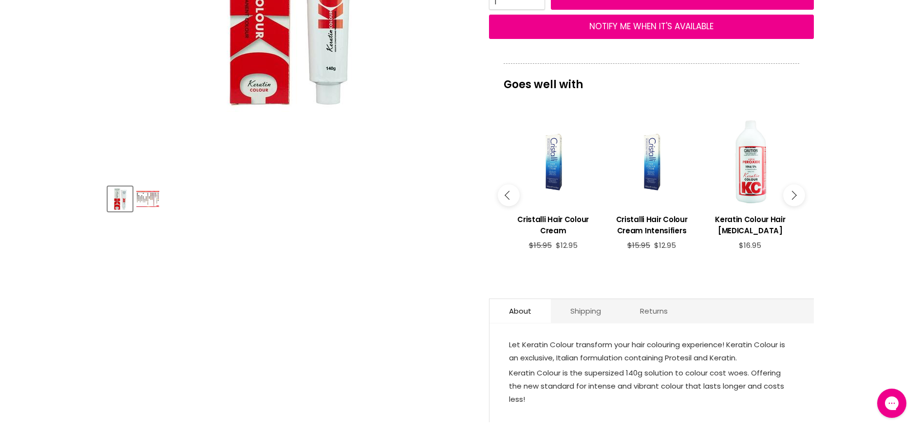
click at [795, 196] on icon "Main content" at bounding box center [792, 194] width 9 height 9
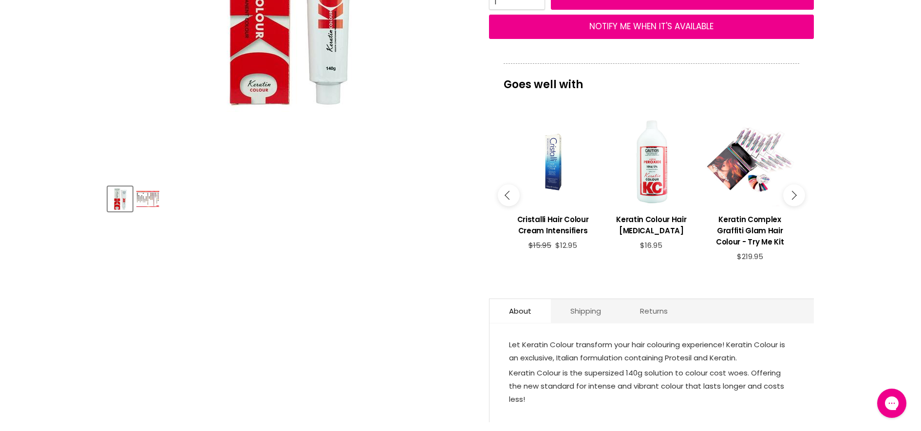
click at [795, 197] on button "Main content" at bounding box center [794, 195] width 22 height 22
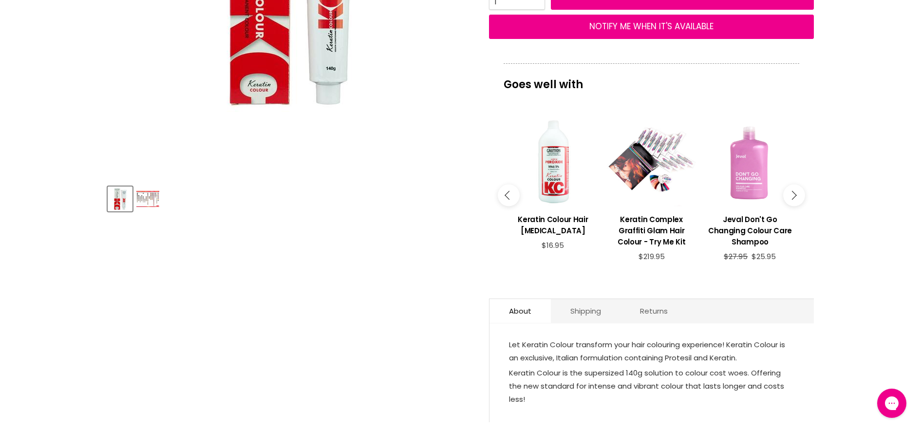
click at [795, 197] on button "Main content" at bounding box center [794, 195] width 22 height 22
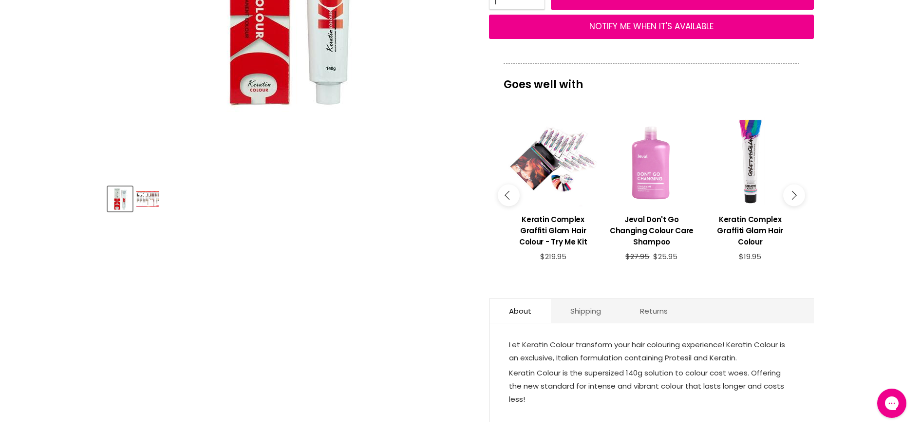
click at [795, 197] on button "Main content" at bounding box center [794, 195] width 22 height 22
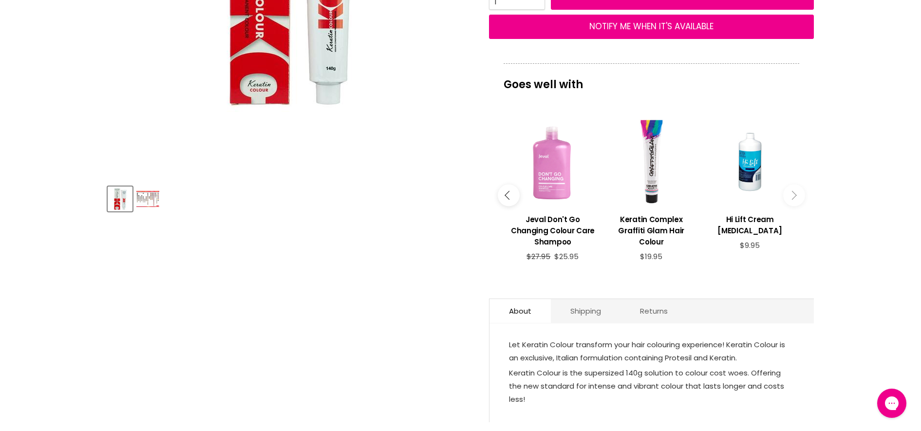
click at [795, 197] on button "Main content" at bounding box center [794, 195] width 22 height 22
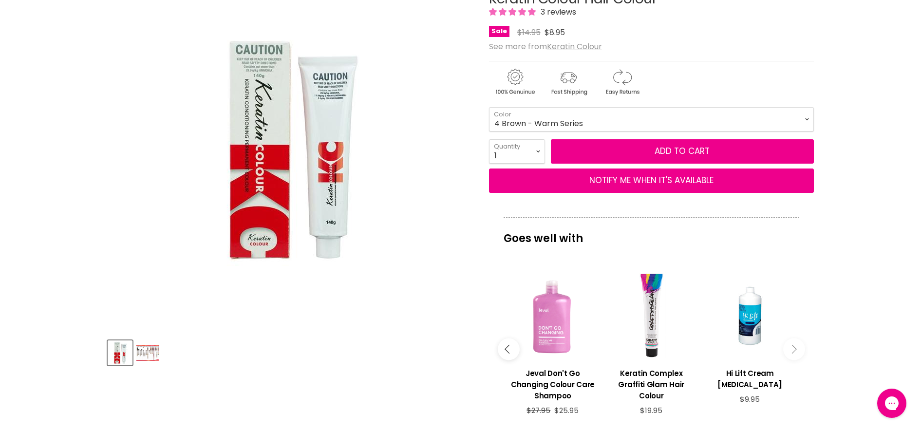
scroll to position [122, 0]
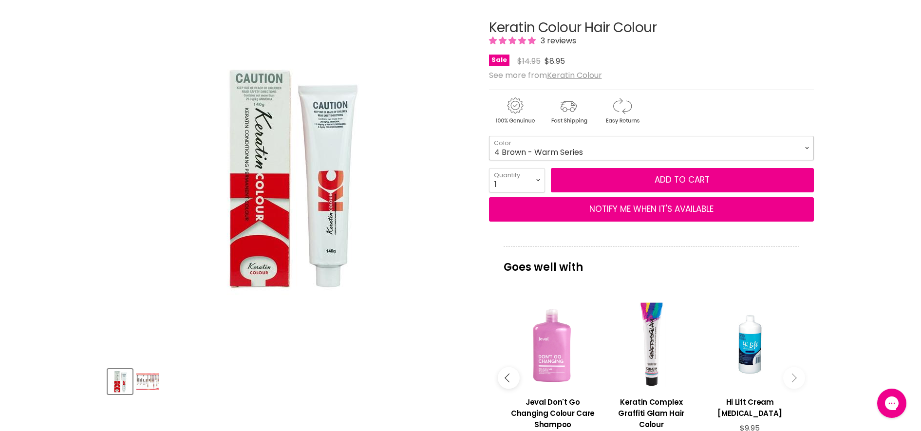
click at [600, 150] on select "1 Black - Warm Series 3 Dark Brown - Warm Series 4 Brown - Warm Series 5 Light …" at bounding box center [651, 148] width 325 height 24
click at [783, 65] on div "Sale Original Price $14.95 Current Price $8.95" at bounding box center [651, 61] width 325 height 13
